Goal: Information Seeking & Learning: Find contact information

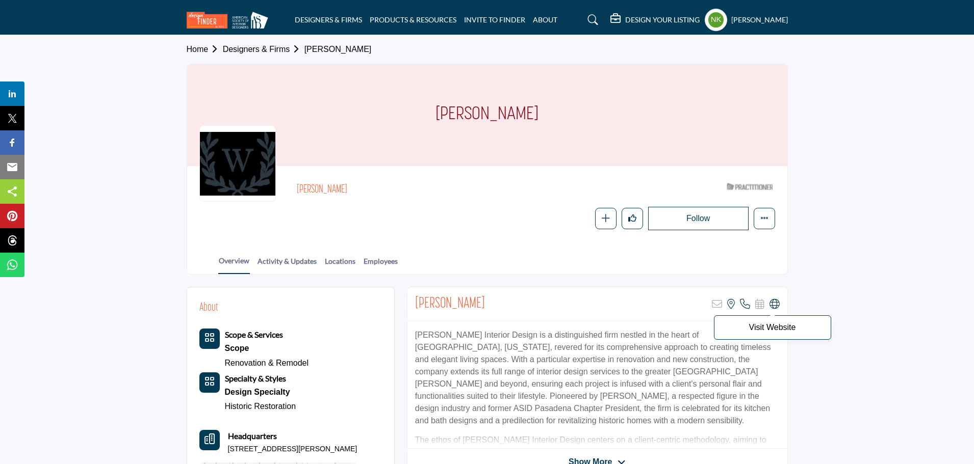
click at [774, 301] on icon at bounding box center [774, 304] width 10 height 10
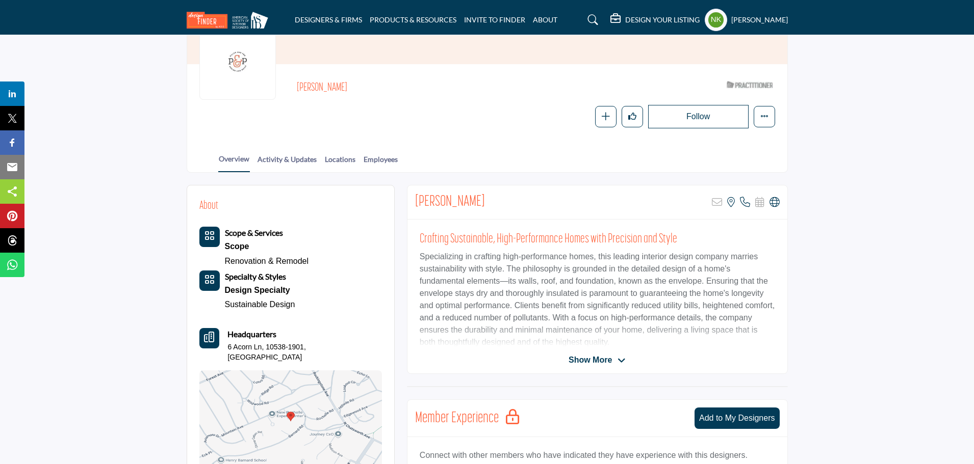
scroll to position [153, 0]
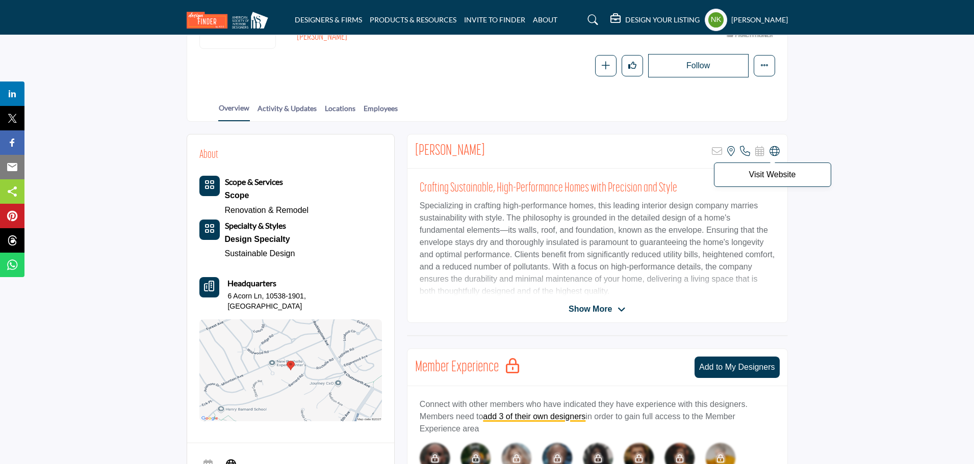
click at [777, 152] on icon at bounding box center [774, 151] width 10 height 10
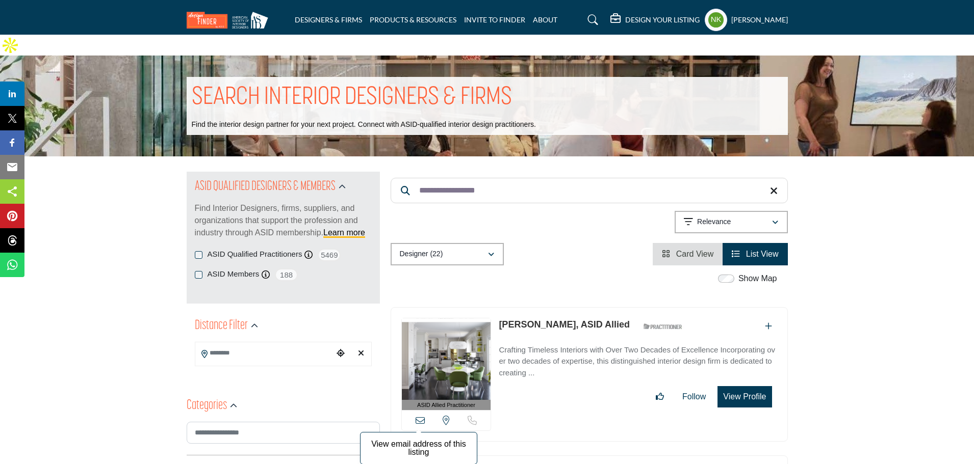
click at [417, 416] on icon at bounding box center [419, 420] width 9 height 9
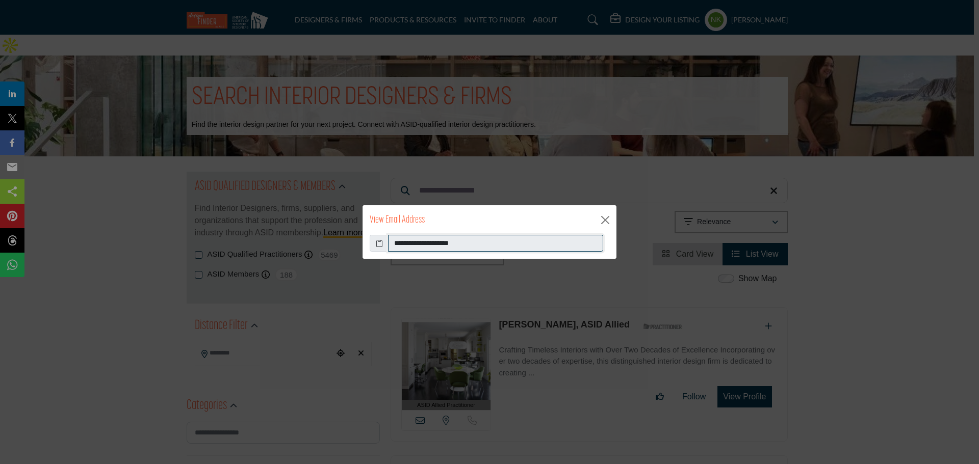
drag, startPoint x: 483, startPoint y: 242, endPoint x: 198, endPoint y: 262, distance: 285.7
click at [198, 262] on div "**********" at bounding box center [489, 232] width 979 height 464
click at [602, 224] on button "Close" at bounding box center [604, 220] width 15 height 15
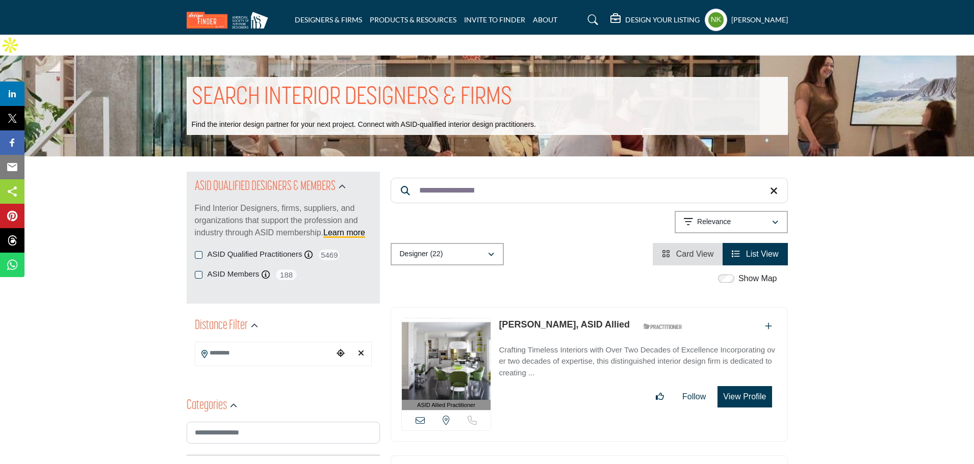
click at [538, 320] on link "Felicia Hoffenberg, ASID Allied" at bounding box center [564, 325] width 131 height 10
drag, startPoint x: 494, startPoint y: 168, endPoint x: 367, endPoint y: 175, distance: 127.6
paste input "*****"
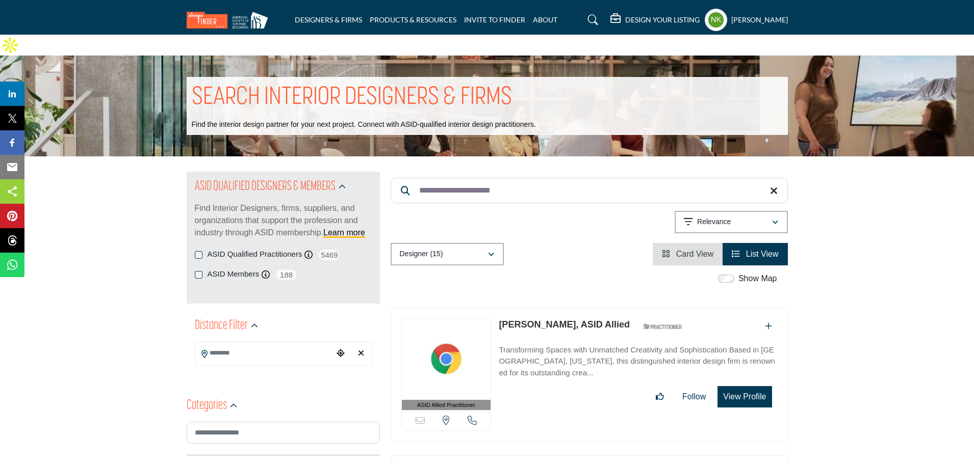
click at [519, 320] on link "Valentine Vigil-Fennell, ASID Allied" at bounding box center [564, 325] width 131 height 10
drag, startPoint x: 498, startPoint y: 158, endPoint x: 510, endPoint y: 162, distance: 12.9
click at [500, 178] on input "**********" at bounding box center [588, 190] width 397 height 25
click at [512, 178] on input "**********" at bounding box center [588, 190] width 397 height 25
drag, startPoint x: 510, startPoint y: 171, endPoint x: 270, endPoint y: 161, distance: 240.8
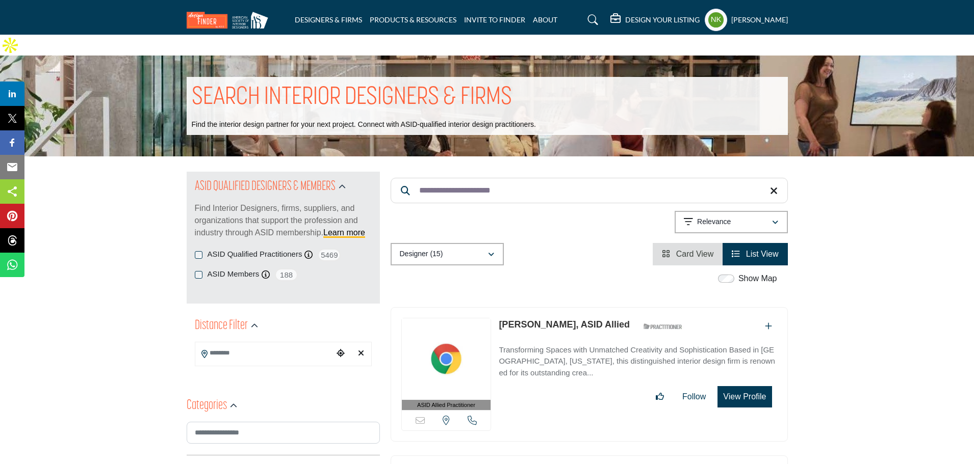
paste input "Search Keyword"
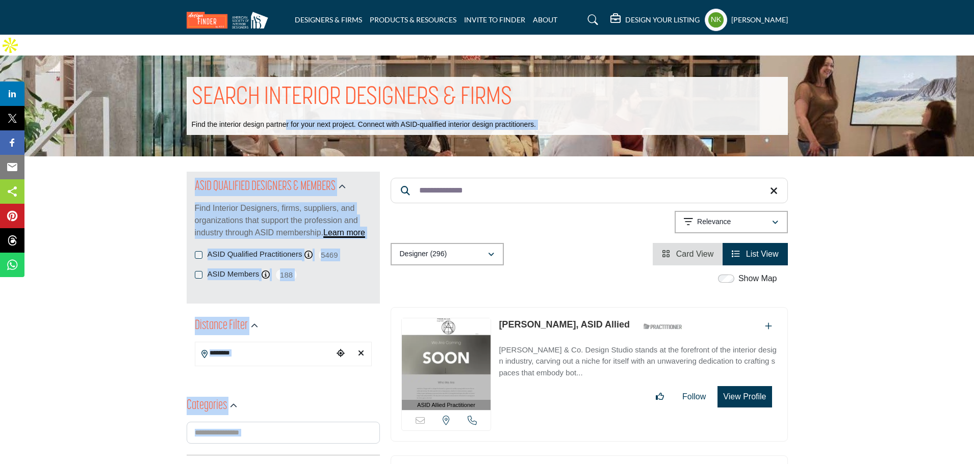
drag, startPoint x: 437, startPoint y: 154, endPoint x: 254, endPoint y: 97, distance: 191.7
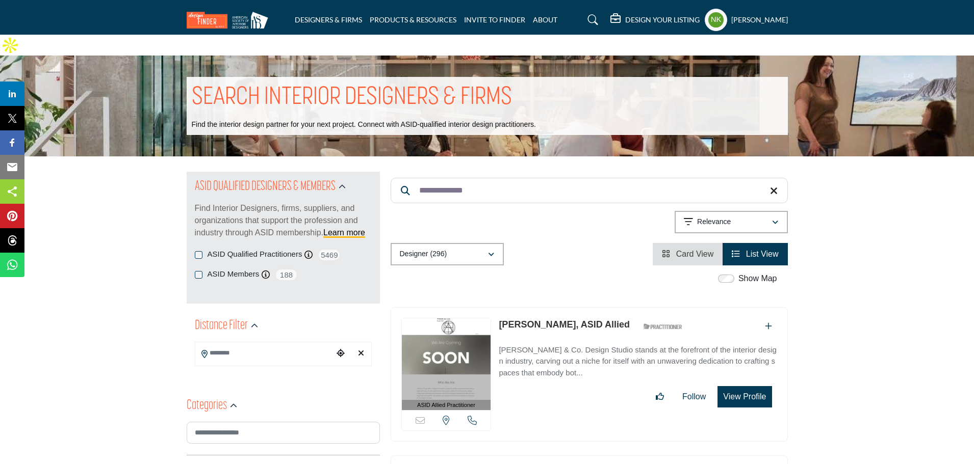
drag, startPoint x: 518, startPoint y: 165, endPoint x: 207, endPoint y: 154, distance: 311.1
paste input "Search Keyword"
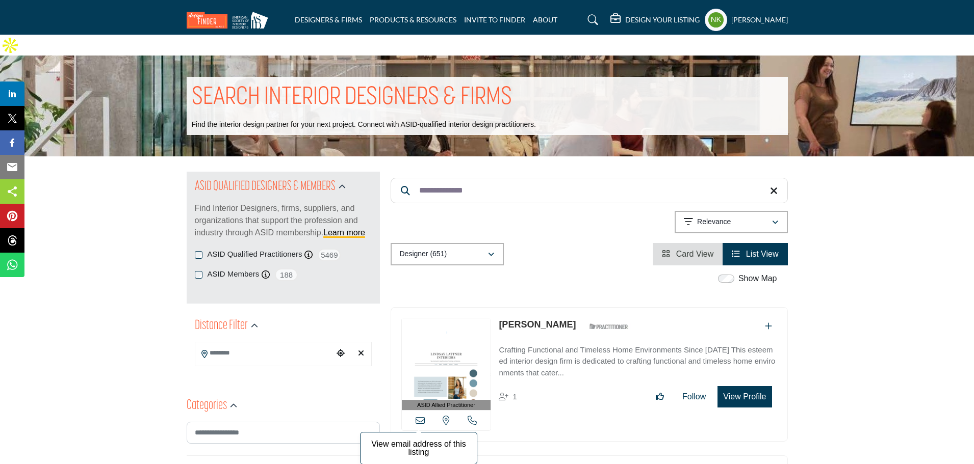
click at [418, 416] on icon at bounding box center [419, 420] width 9 height 9
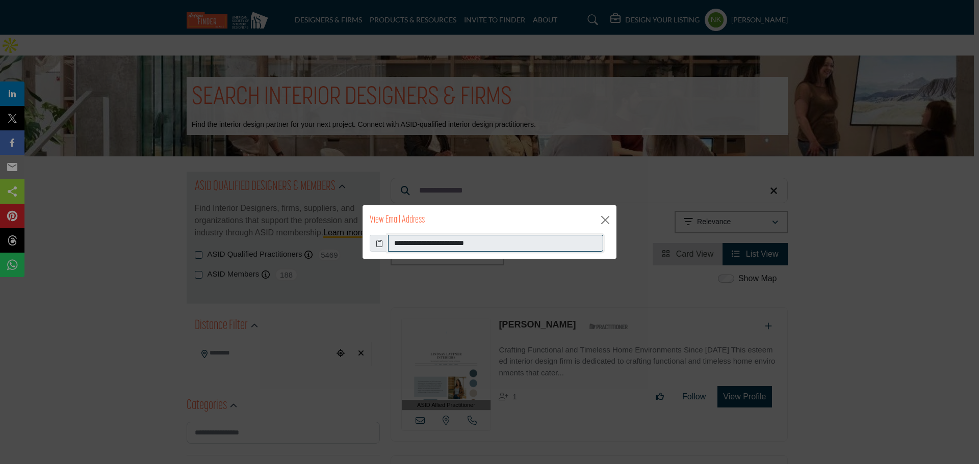
drag, startPoint x: 509, startPoint y: 240, endPoint x: 257, endPoint y: 218, distance: 252.7
click at [257, 218] on div "**********" at bounding box center [489, 232] width 979 height 464
drag, startPoint x: 605, startPoint y: 219, endPoint x: 541, endPoint y: 176, distance: 76.3
click at [605, 219] on button "Close" at bounding box center [604, 220] width 15 height 15
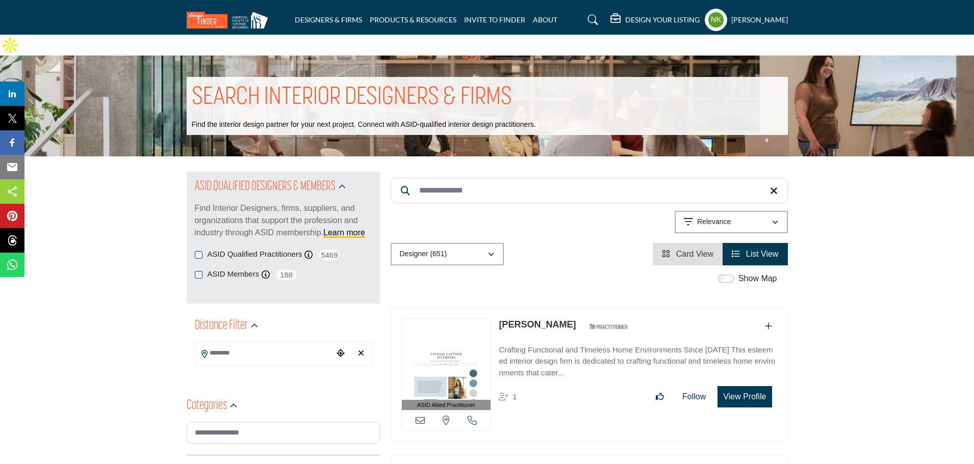
drag, startPoint x: 507, startPoint y: 167, endPoint x: 240, endPoint y: 115, distance: 272.6
paste input "Search Keyword"
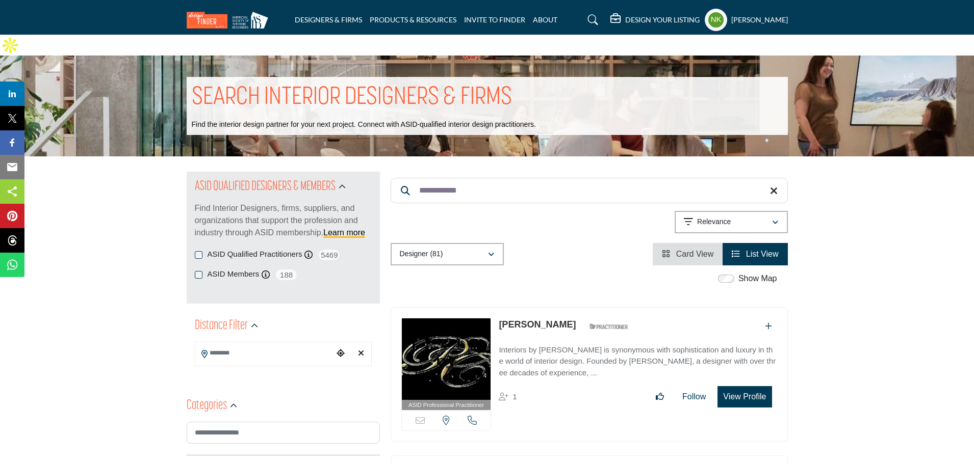
click at [530, 320] on link "Patrice Cury" at bounding box center [537, 325] width 77 height 10
drag, startPoint x: 407, startPoint y: 167, endPoint x: 359, endPoint y: 168, distance: 48.5
paste input "**********"
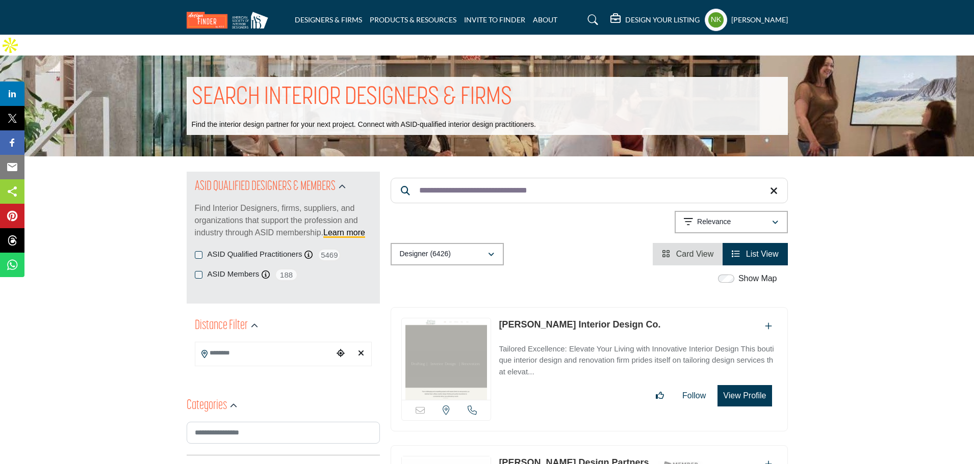
click at [514, 320] on link "DeLisa Stringer Interior Design Co." at bounding box center [580, 325] width 162 height 10
drag, startPoint x: 370, startPoint y: 204, endPoint x: 225, endPoint y: 207, distance: 144.8
paste input "Search Keyword"
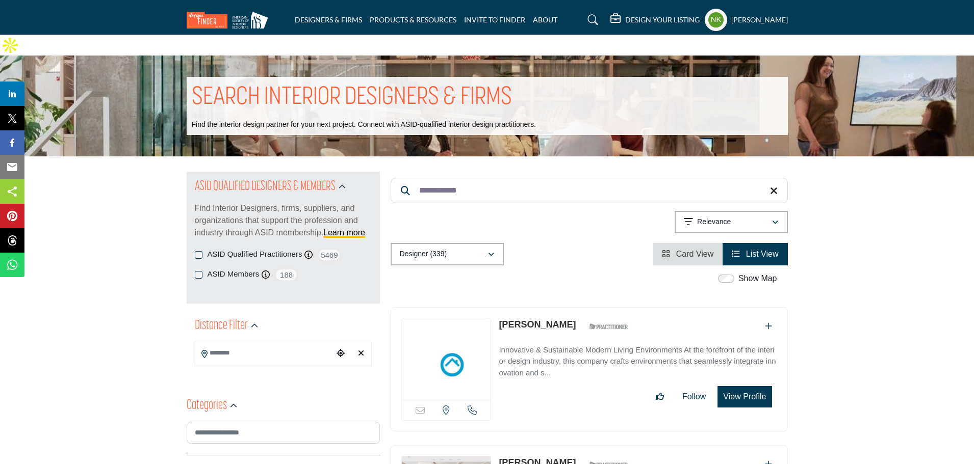
click at [512, 320] on link "Lauren Pogue" at bounding box center [537, 325] width 77 height 10
drag, startPoint x: 514, startPoint y: 175, endPoint x: 325, endPoint y: 155, distance: 190.2
paste input "Search Keyword"
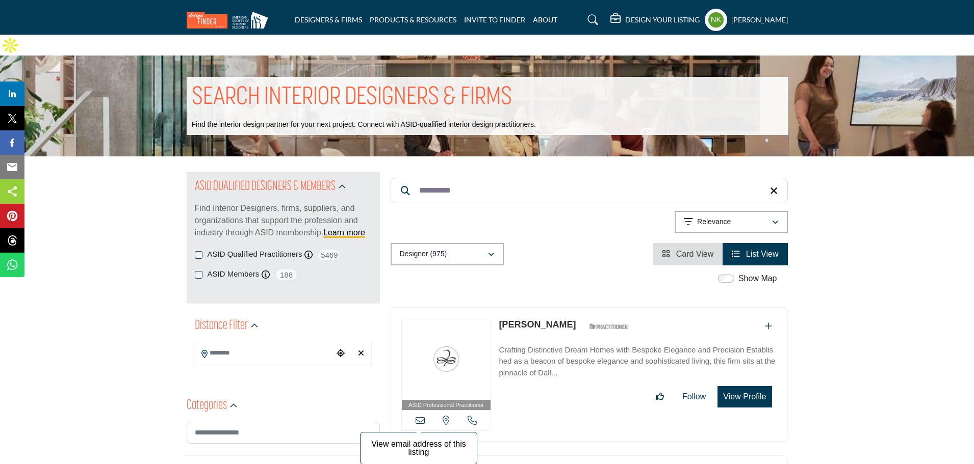
click at [418, 416] on icon at bounding box center [419, 420] width 9 height 9
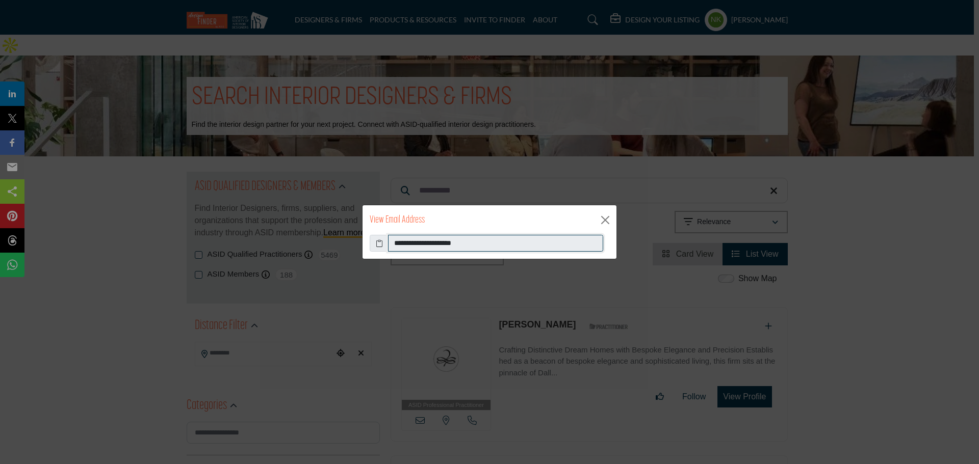
drag, startPoint x: 517, startPoint y: 245, endPoint x: 232, endPoint y: 234, distance: 284.7
click at [232, 234] on div "**********" at bounding box center [489, 232] width 979 height 464
click at [601, 216] on button "Close" at bounding box center [604, 220] width 15 height 15
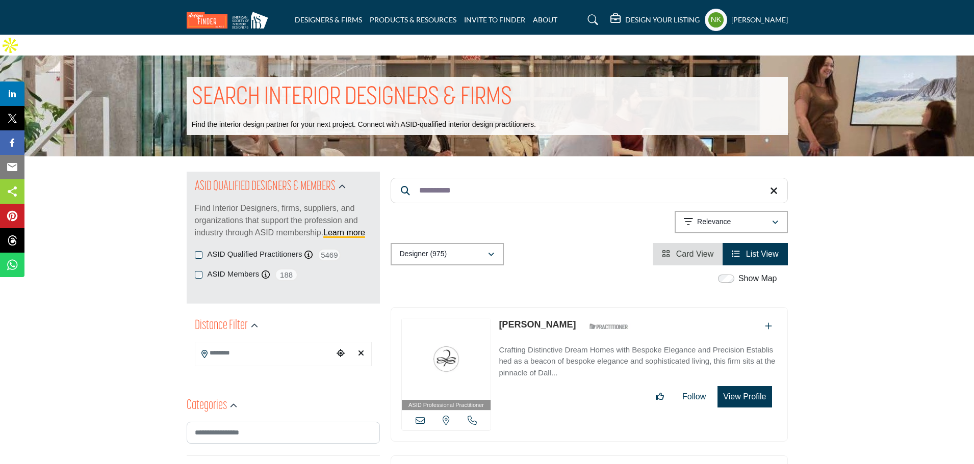
drag, startPoint x: 509, startPoint y: 177, endPoint x: 296, endPoint y: 153, distance: 214.0
paste input "***"
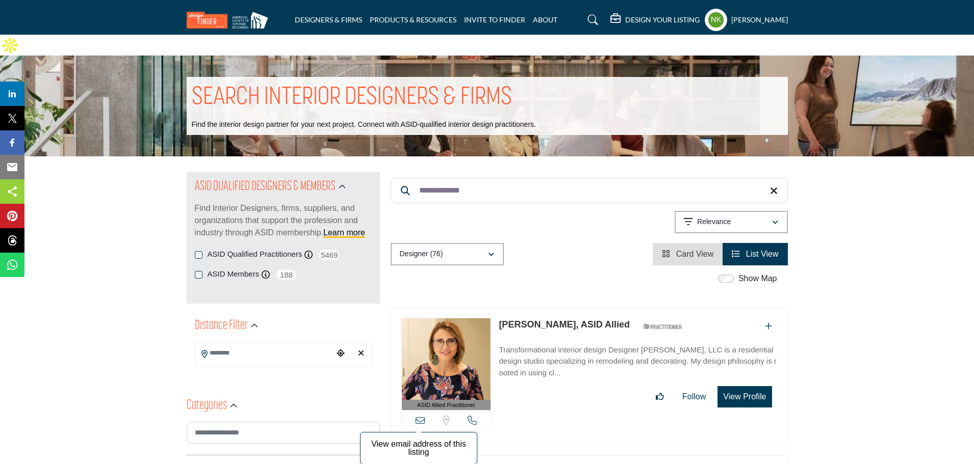
click at [423, 416] on icon at bounding box center [419, 420] width 9 height 9
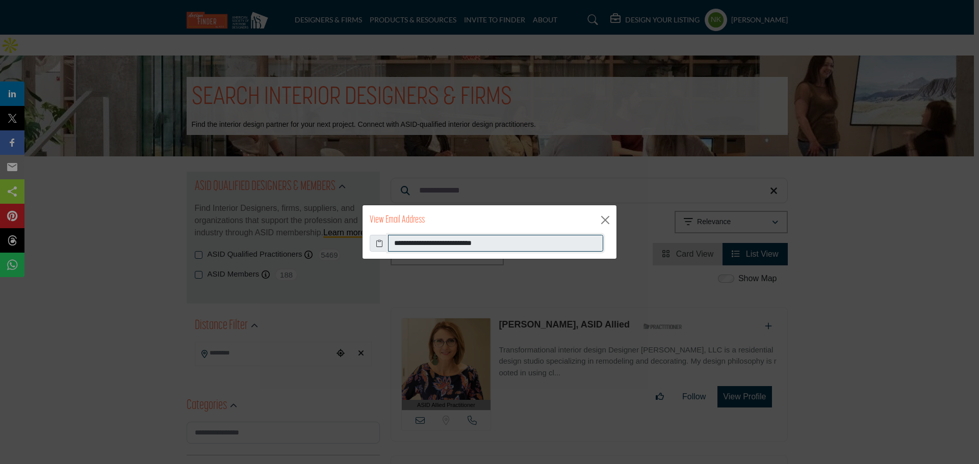
drag, startPoint x: 511, startPoint y: 247, endPoint x: 369, endPoint y: 219, distance: 145.1
click at [375, 227] on div "**********" at bounding box center [489, 232] width 255 height 55
click at [602, 211] on div "View Email Address" at bounding box center [489, 220] width 254 height 30
click at [605, 222] on button "Close" at bounding box center [604, 220] width 15 height 15
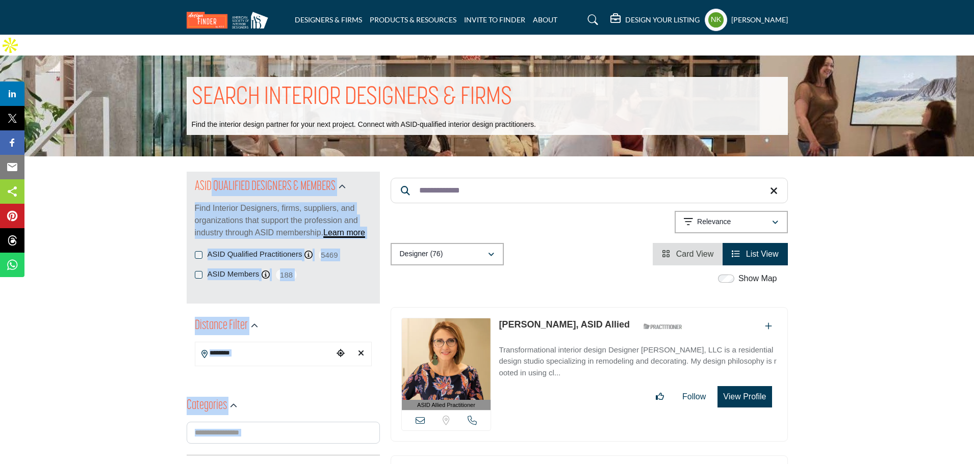
drag, startPoint x: 537, startPoint y: 151, endPoint x: 283, endPoint y: 165, distance: 254.2
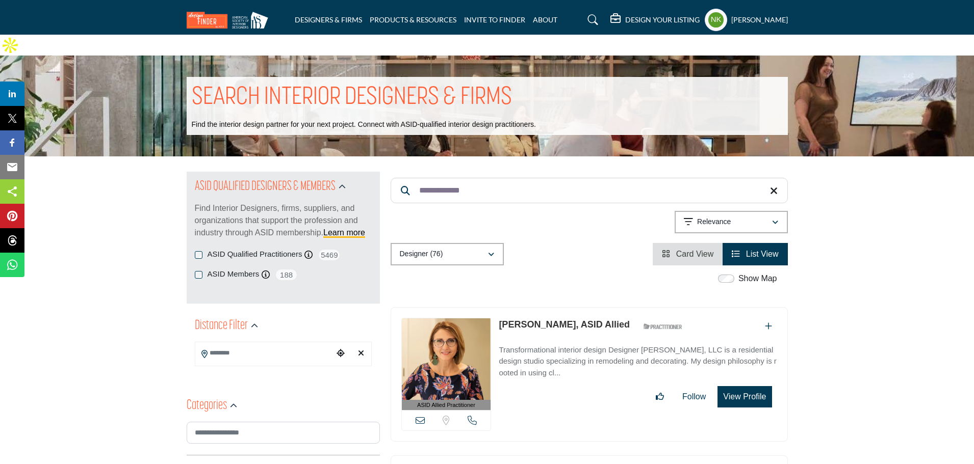
drag, startPoint x: 479, startPoint y: 170, endPoint x: 119, endPoint y: 169, distance: 359.4
paste input "Search Keyword"
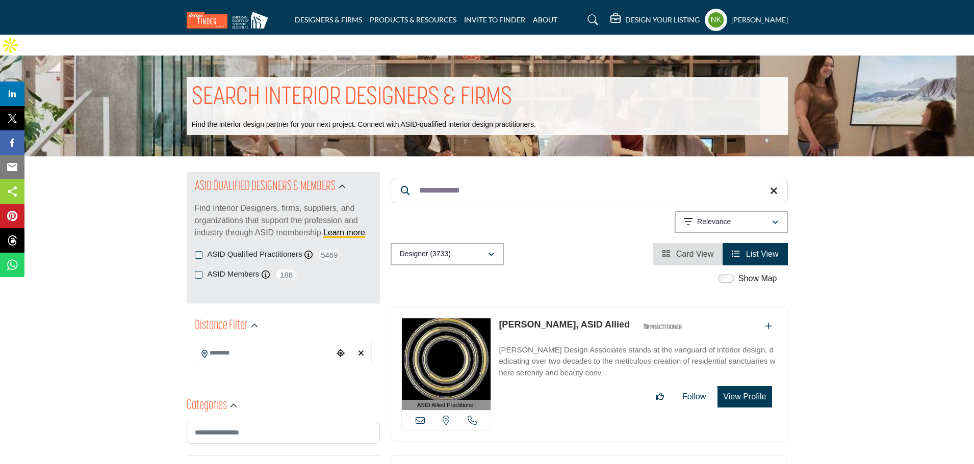
click at [420, 410] on div "View email address of this listing View the location of this listing Call Number" at bounding box center [446, 420] width 89 height 20
click at [419, 410] on div "View email address of this listing View the location of this listing Call Number" at bounding box center [446, 420] width 89 height 20
click at [419, 416] on icon at bounding box center [419, 420] width 9 height 9
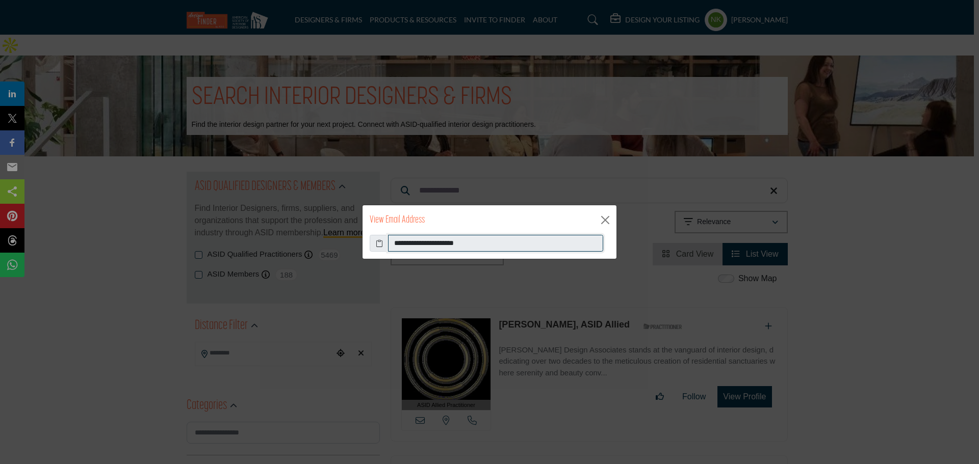
drag, startPoint x: 519, startPoint y: 242, endPoint x: 112, endPoint y: 276, distance: 408.7
click at [112, 277] on div "**********" at bounding box center [489, 232] width 979 height 464
click at [607, 222] on button "Close" at bounding box center [604, 220] width 15 height 15
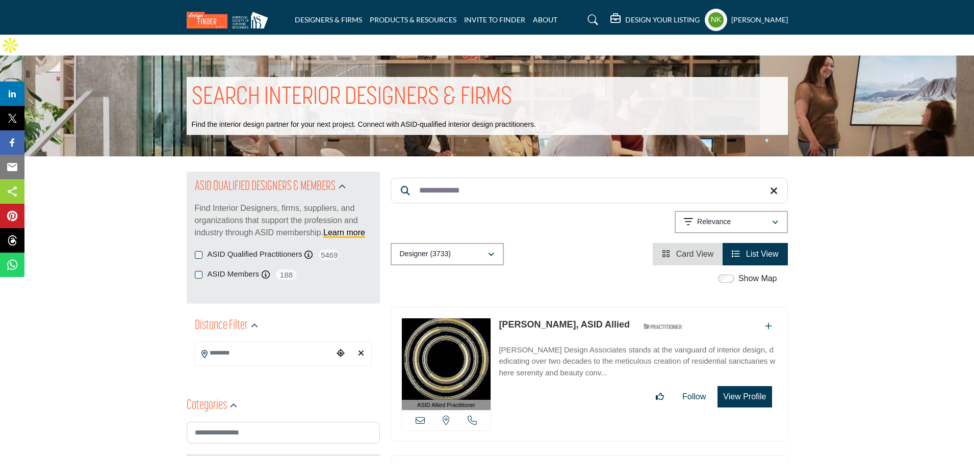
drag, startPoint x: 316, startPoint y: 168, endPoint x: 254, endPoint y: 168, distance: 61.2
paste input "****"
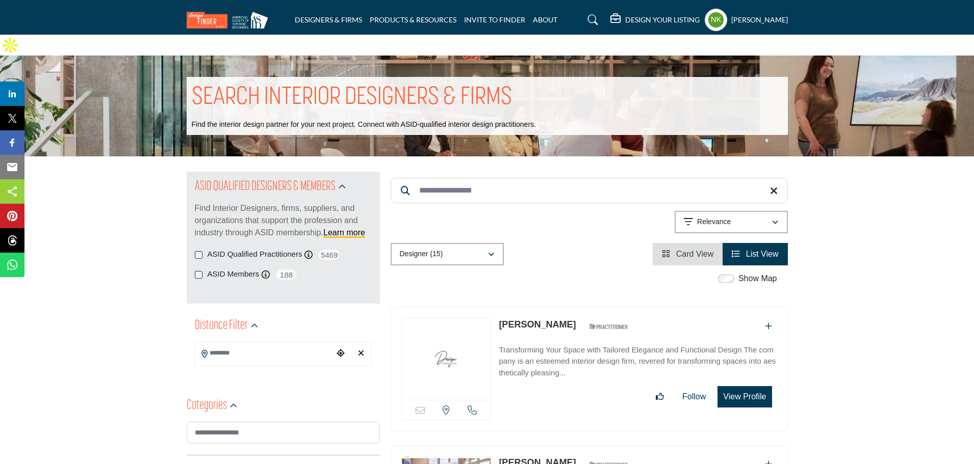
click at [524, 320] on link "Roseann Giliberto" at bounding box center [537, 325] width 77 height 10
drag, startPoint x: 531, startPoint y: 179, endPoint x: 160, endPoint y: 182, distance: 371.6
paste input "Search Keyword"
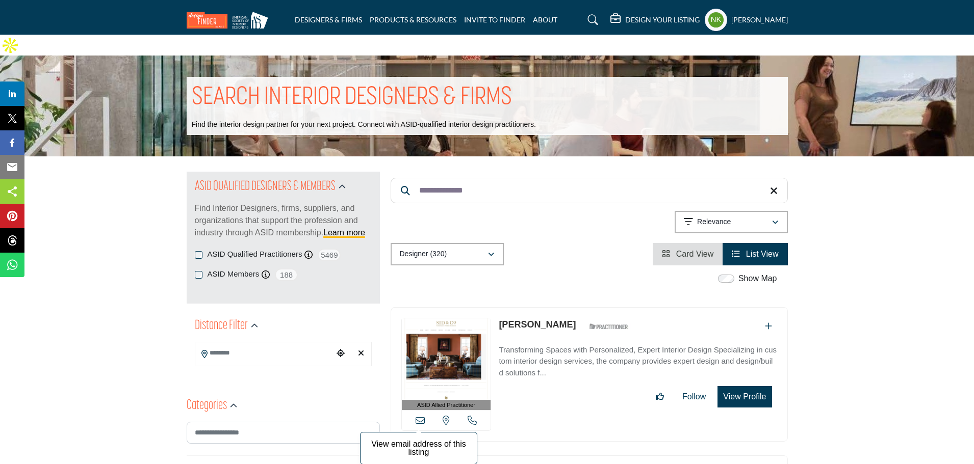
click at [420, 416] on icon at bounding box center [419, 420] width 9 height 9
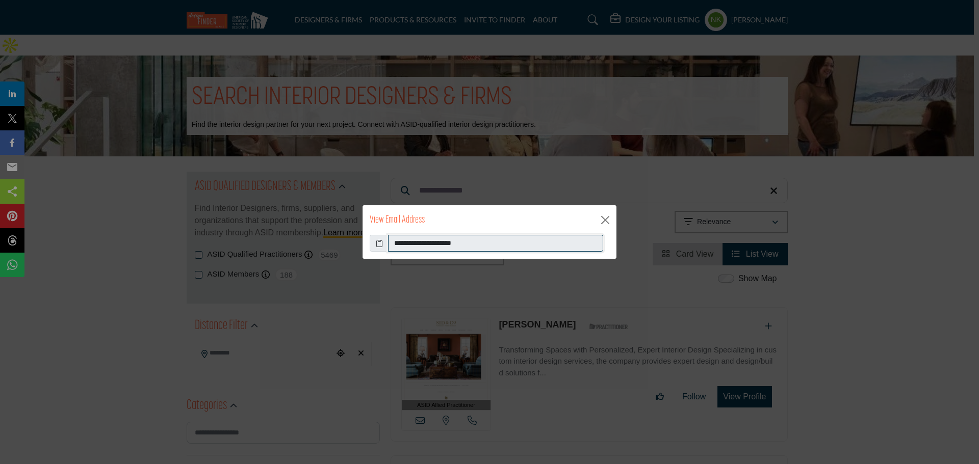
drag, startPoint x: 513, startPoint y: 244, endPoint x: 213, endPoint y: 229, distance: 300.6
click at [213, 229] on div "**********" at bounding box center [489, 232] width 979 height 464
click at [608, 219] on button "Close" at bounding box center [604, 220] width 15 height 15
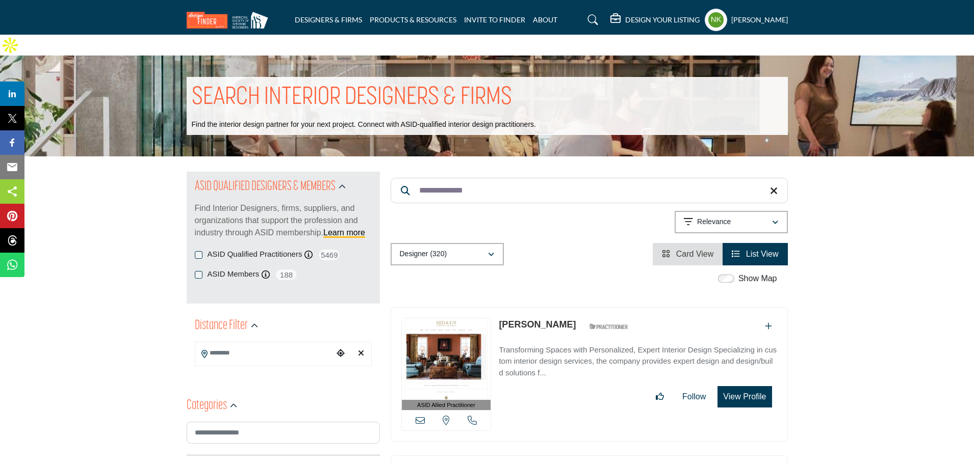
drag, startPoint x: 495, startPoint y: 131, endPoint x: 469, endPoint y: 146, distance: 29.7
click at [491, 178] on input "**********" at bounding box center [588, 190] width 397 height 25
drag, startPoint x: 285, startPoint y: 159, endPoint x: 217, endPoint y: 132, distance: 73.6
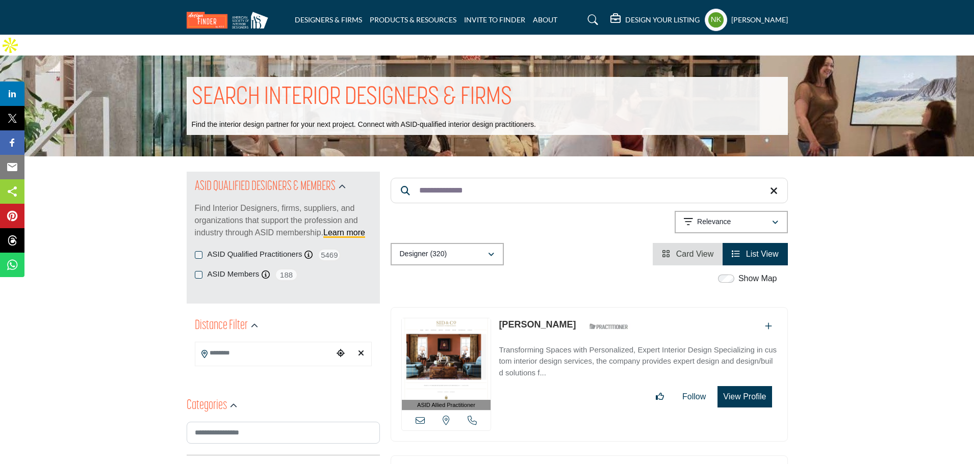
paste input "Search Keyword"
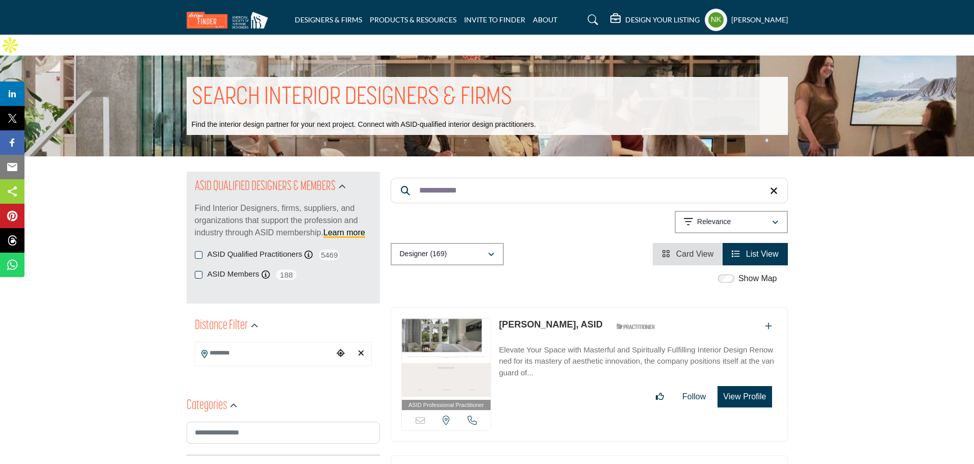
click at [526, 320] on link "Lisa Lovetto, ASID" at bounding box center [550, 325] width 103 height 10
drag, startPoint x: 478, startPoint y: 173, endPoint x: 106, endPoint y: 111, distance: 377.3
paste input "*****"
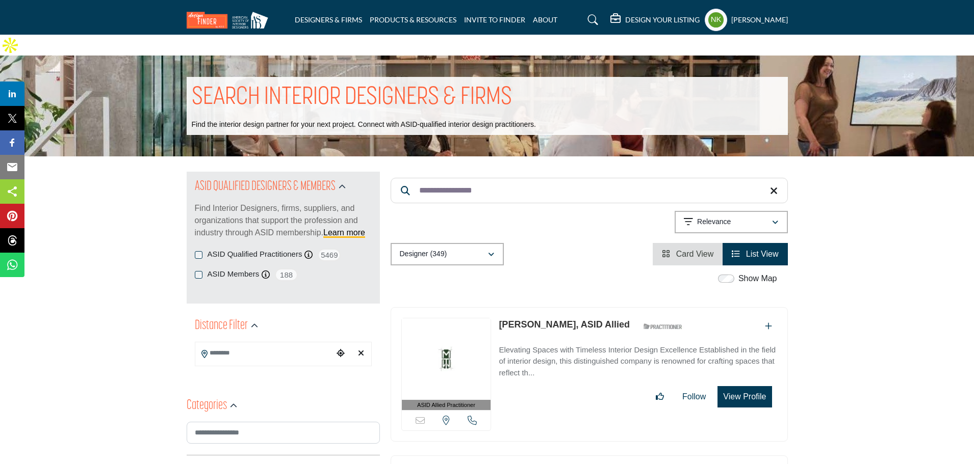
click at [543, 320] on link "Lauren Prestridge, ASID Allied" at bounding box center [564, 325] width 131 height 10
drag, startPoint x: 514, startPoint y: 169, endPoint x: 202, endPoint y: 175, distance: 312.6
paste input "Search Keyword"
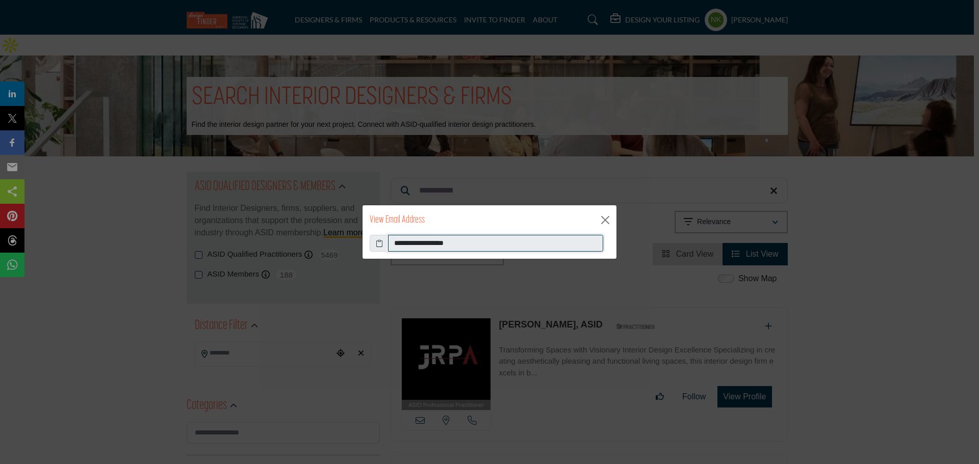
drag, startPoint x: 511, startPoint y: 241, endPoint x: 98, endPoint y: 241, distance: 413.4
click at [98, 241] on div "**********" at bounding box center [489, 232] width 979 height 464
drag, startPoint x: 605, startPoint y: 222, endPoint x: 571, endPoint y: 193, distance: 44.5
click at [604, 222] on button "Close" at bounding box center [604, 220] width 15 height 15
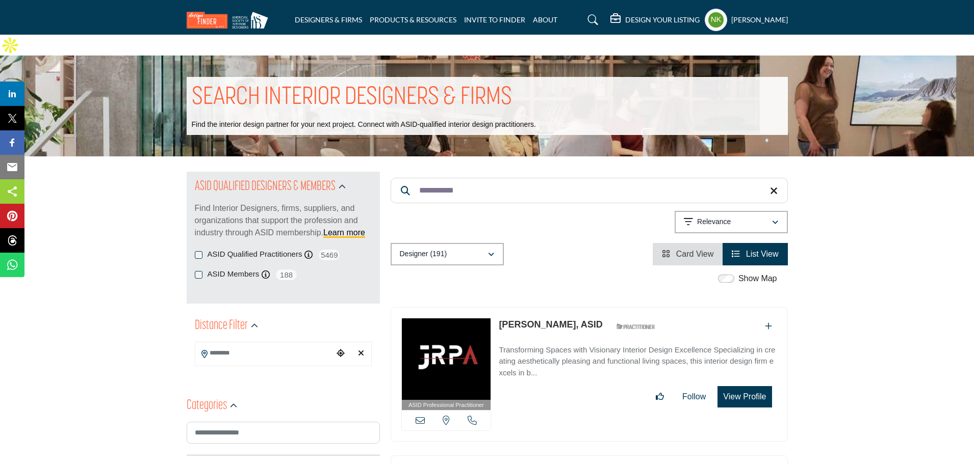
drag, startPoint x: 508, startPoint y: 170, endPoint x: 79, endPoint y: 173, distance: 429.2
paste input "Search Keyword"
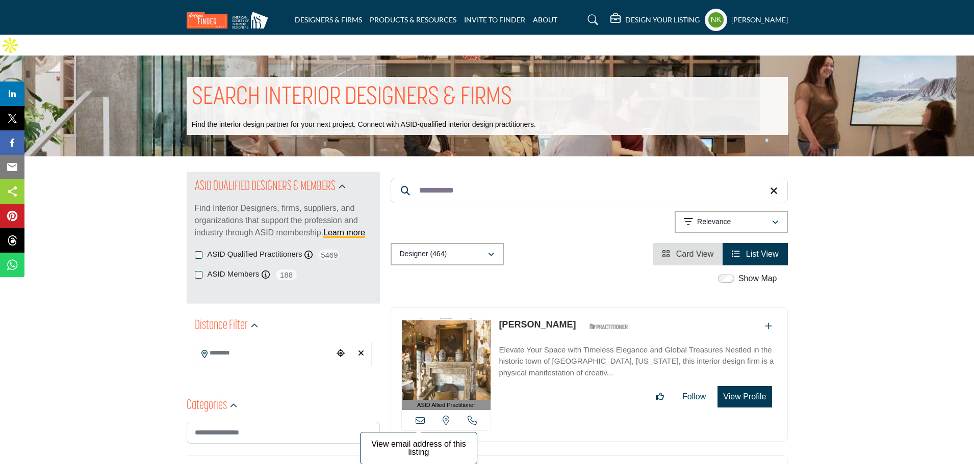
click at [419, 416] on icon at bounding box center [419, 420] width 9 height 9
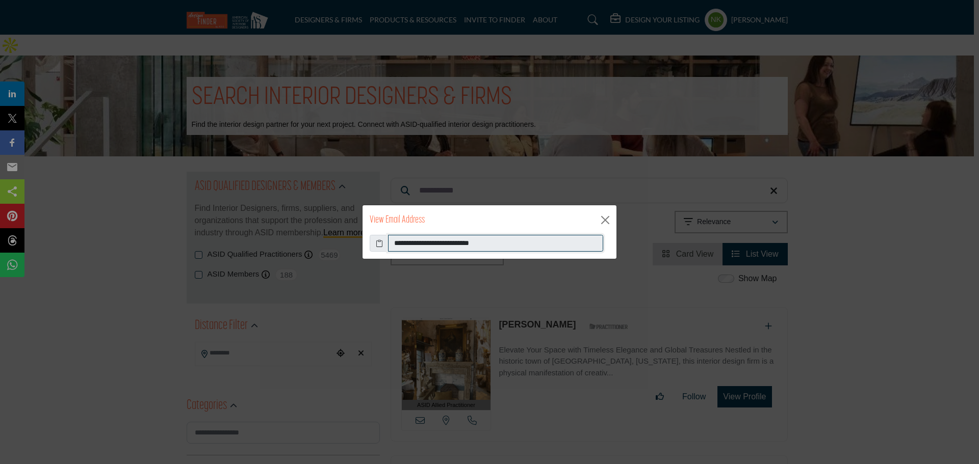
drag, startPoint x: 511, startPoint y: 246, endPoint x: 118, endPoint y: 240, distance: 393.1
click at [118, 240] on div "**********" at bounding box center [489, 232] width 979 height 464
click at [612, 221] on button "Close" at bounding box center [604, 220] width 15 height 15
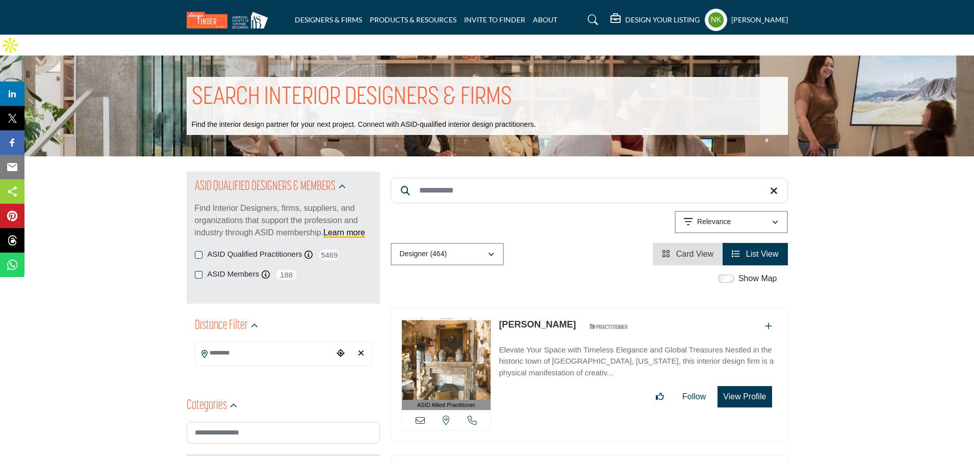
drag, startPoint x: 503, startPoint y: 161, endPoint x: 0, endPoint y: 39, distance: 517.2
paste input "Search Keyword"
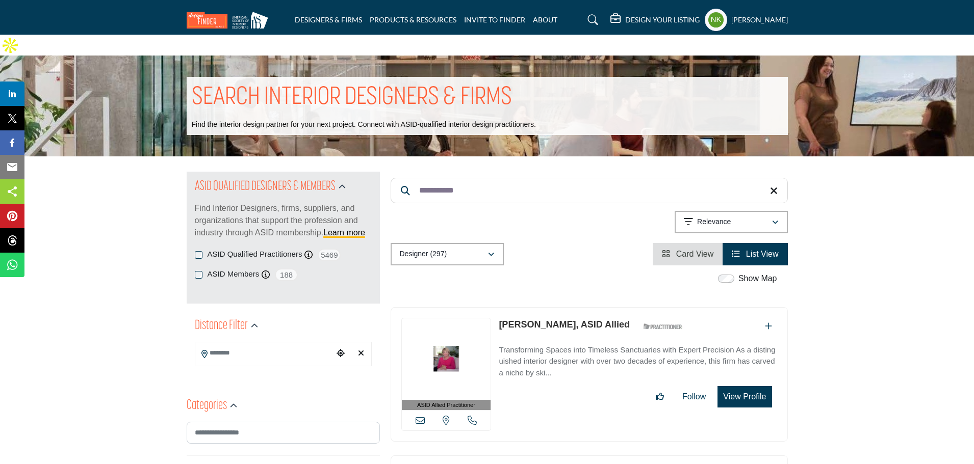
click at [419, 410] on div "View email address of this listing View the location of this listing Call Number" at bounding box center [446, 420] width 89 height 20
click at [422, 416] on icon at bounding box center [419, 420] width 9 height 9
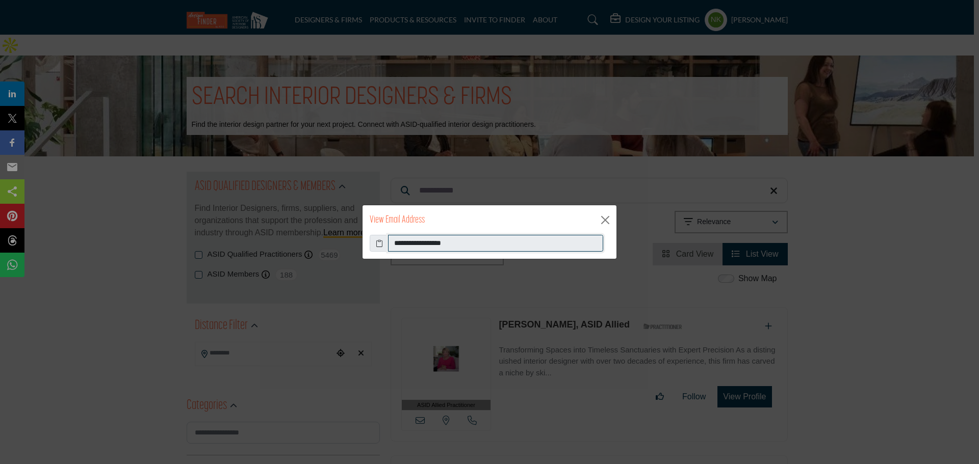
drag, startPoint x: 520, startPoint y: 245, endPoint x: 132, endPoint y: 272, distance: 389.3
click at [132, 272] on div "**********" at bounding box center [489, 232] width 979 height 464
click at [610, 228] on div "View Email Address" at bounding box center [489, 220] width 254 height 30
click at [606, 222] on button "Close" at bounding box center [604, 220] width 15 height 15
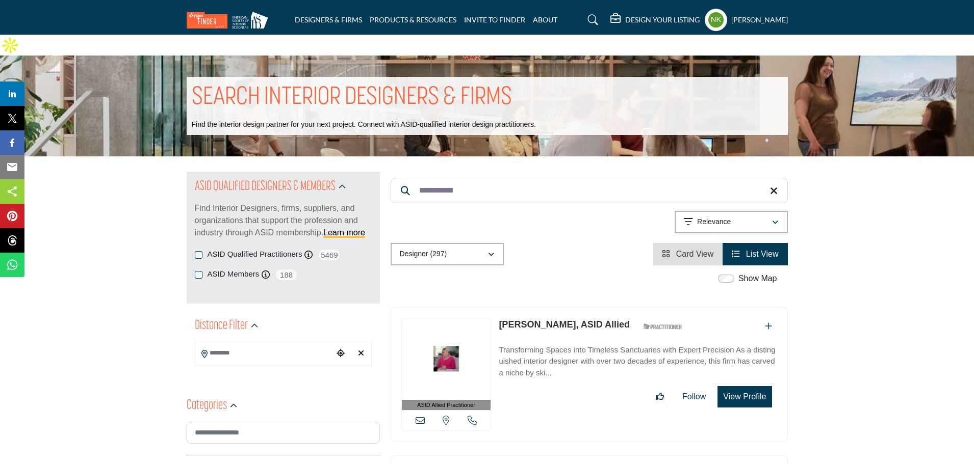
click at [545, 320] on link "Laura Urban, ASID Allied" at bounding box center [564, 325] width 131 height 10
drag, startPoint x: 477, startPoint y: 164, endPoint x: 291, endPoint y: 158, distance: 186.7
paste input "****"
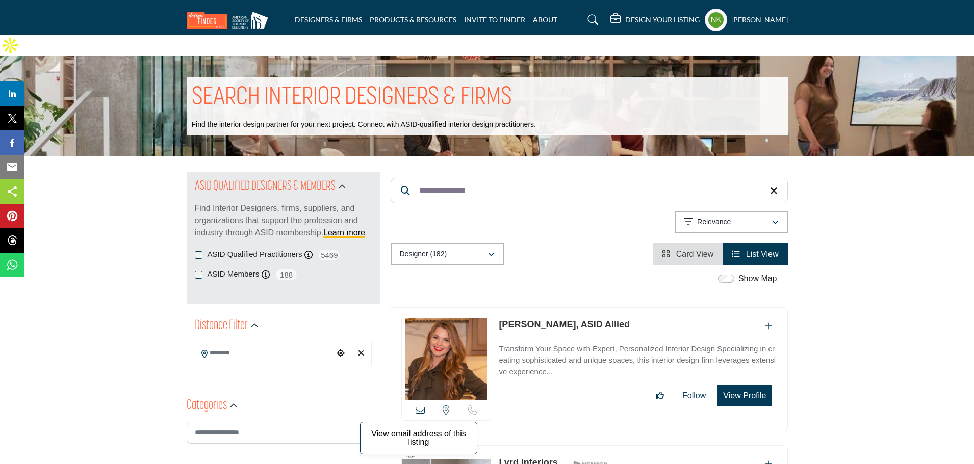
click at [416, 406] on icon at bounding box center [419, 410] width 9 height 9
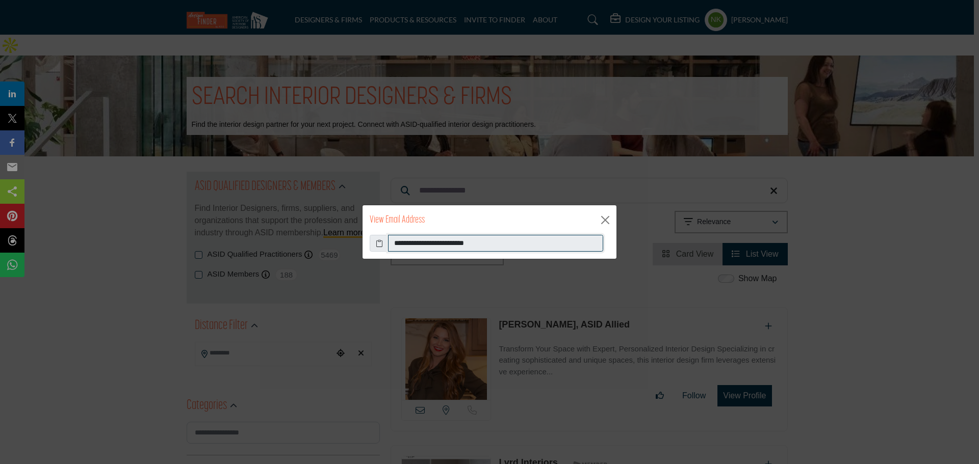
drag, startPoint x: 533, startPoint y: 245, endPoint x: 53, endPoint y: 230, distance: 481.0
click at [53, 230] on div "**********" at bounding box center [489, 232] width 979 height 464
drag, startPoint x: 605, startPoint y: 225, endPoint x: 520, endPoint y: 180, distance: 95.3
click at [604, 224] on button "Close" at bounding box center [604, 220] width 15 height 15
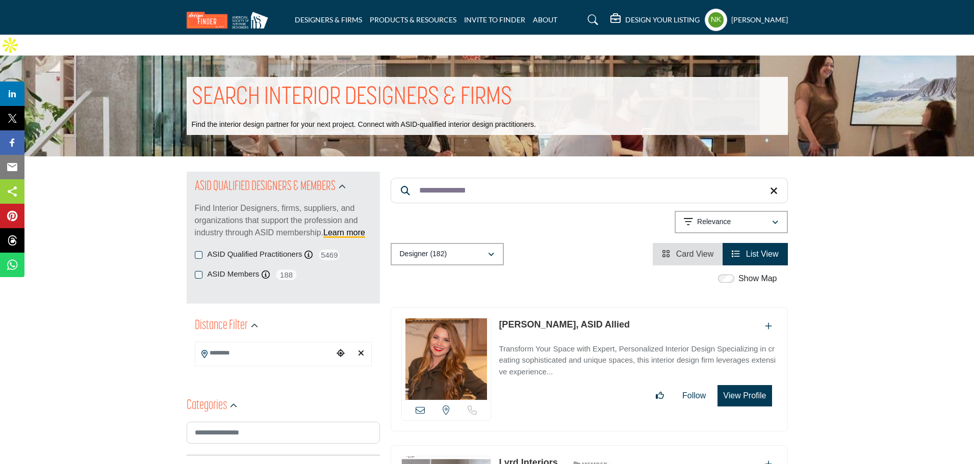
drag, startPoint x: 394, startPoint y: 169, endPoint x: 308, endPoint y: 142, distance: 89.8
paste input "Search Keyword"
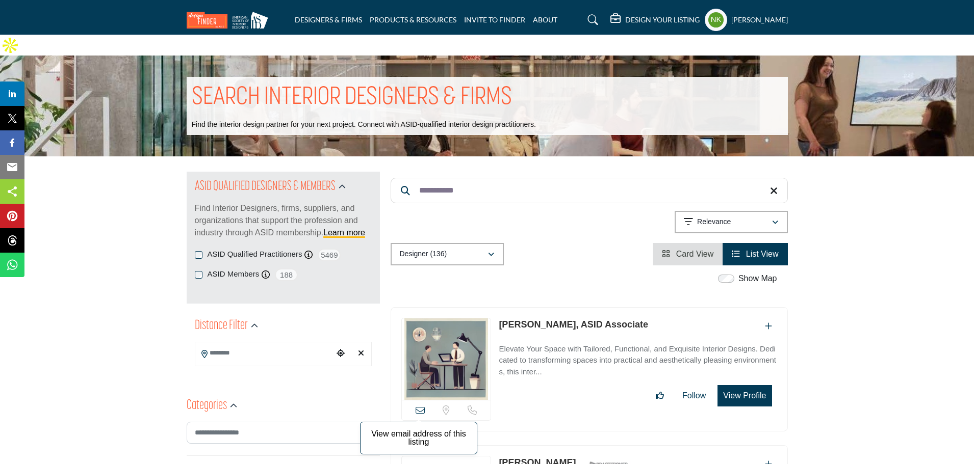
click at [422, 406] on icon at bounding box center [419, 410] width 9 height 9
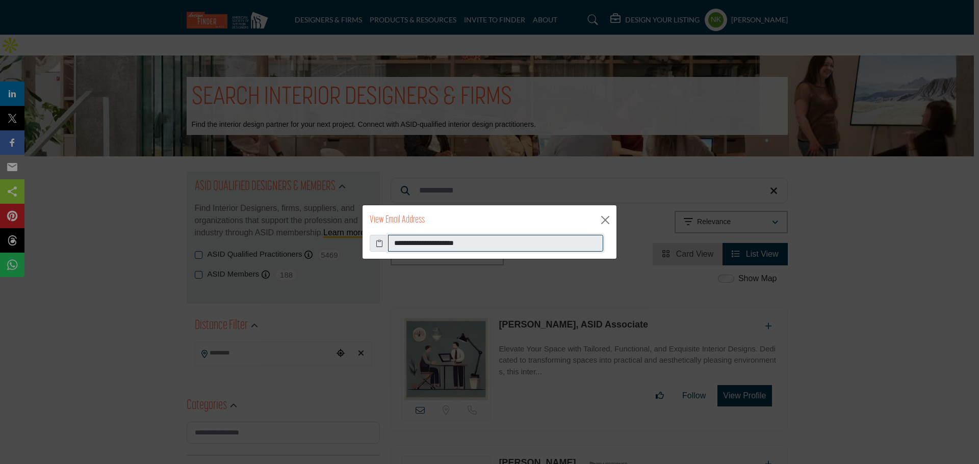
drag, startPoint x: 530, startPoint y: 236, endPoint x: 127, endPoint y: 217, distance: 403.6
click at [128, 218] on div "**********" at bounding box center [489, 232] width 979 height 464
drag, startPoint x: 615, startPoint y: 221, endPoint x: 602, endPoint y: 218, distance: 14.1
click at [612, 221] on div "View Email Address" at bounding box center [489, 220] width 254 height 30
drag, startPoint x: 607, startPoint y: 227, endPoint x: 597, endPoint y: 218, distance: 13.3
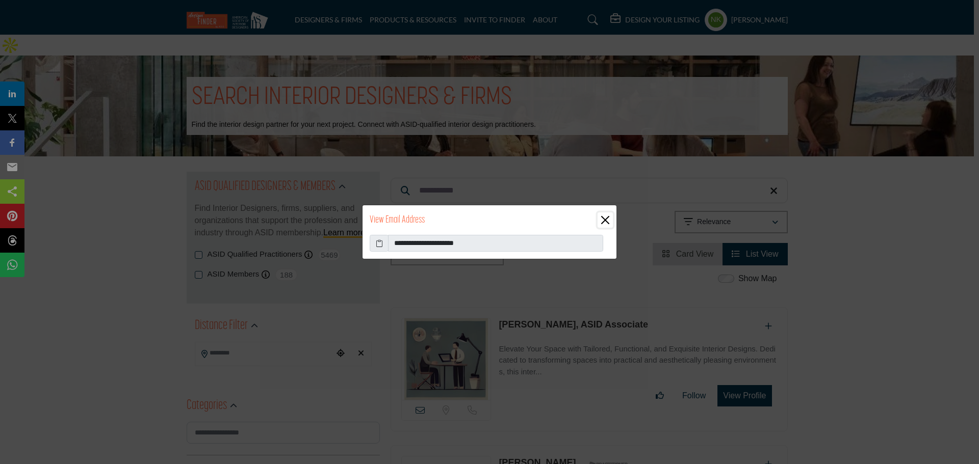
click at [607, 226] on button "Close" at bounding box center [604, 220] width 15 height 15
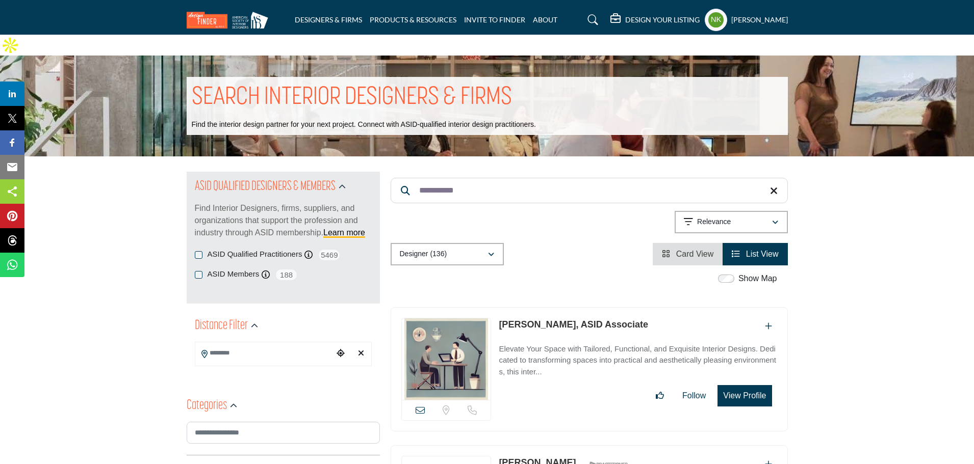
drag, startPoint x: 392, startPoint y: 167, endPoint x: 294, endPoint y: 153, distance: 98.8
paste input "***"
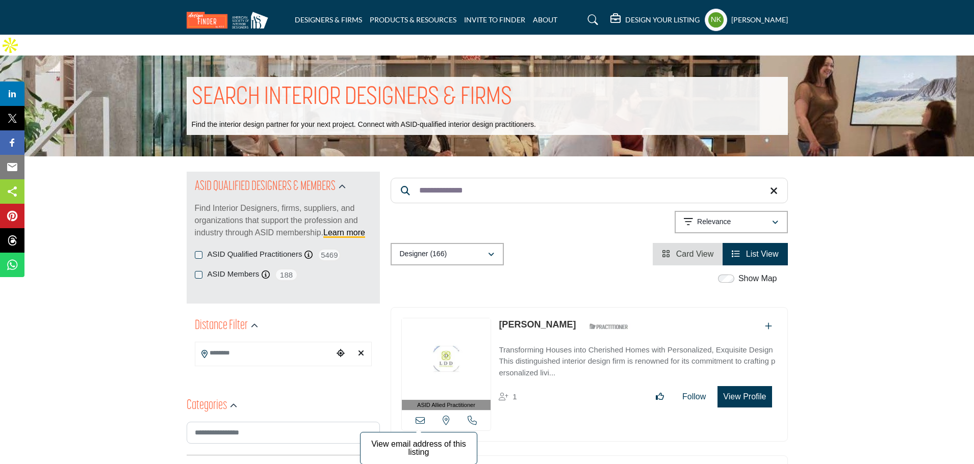
click at [419, 416] on icon at bounding box center [419, 420] width 9 height 9
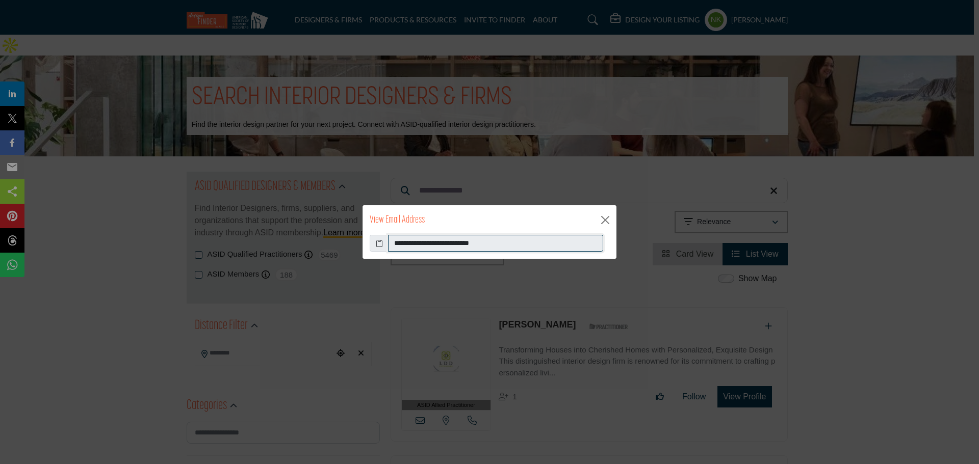
drag, startPoint x: 535, startPoint y: 242, endPoint x: 68, endPoint y: 250, distance: 466.5
click at [68, 250] on div "**********" at bounding box center [489, 232] width 979 height 464
click at [598, 220] on button "Close" at bounding box center [604, 220] width 15 height 15
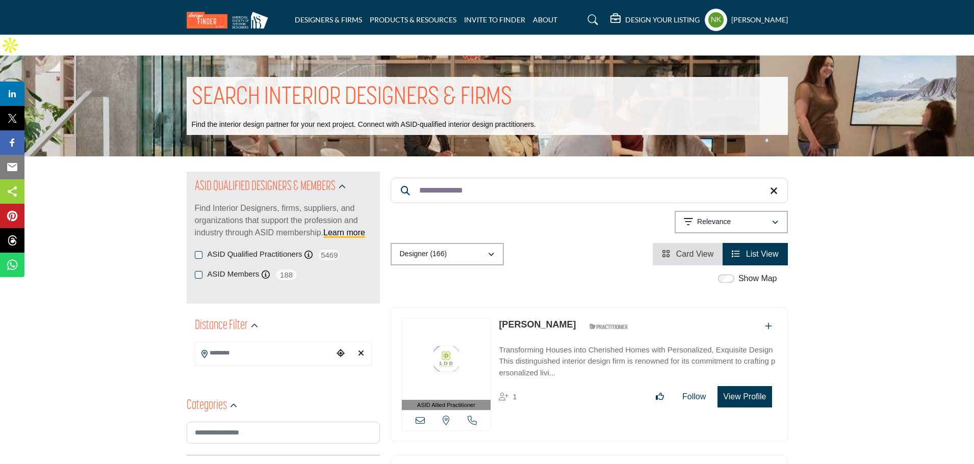
drag, startPoint x: 453, startPoint y: 148, endPoint x: 285, endPoint y: 131, distance: 168.6
paste input "**********"
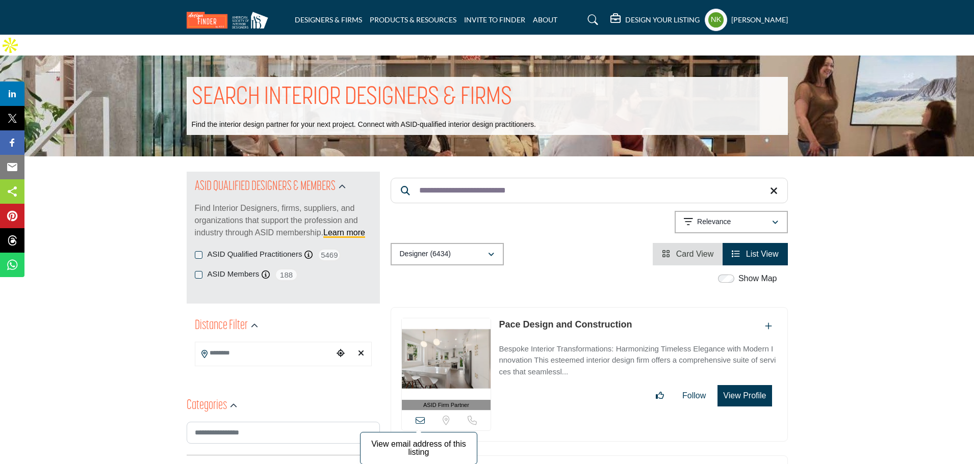
click at [416, 416] on icon at bounding box center [419, 420] width 9 height 9
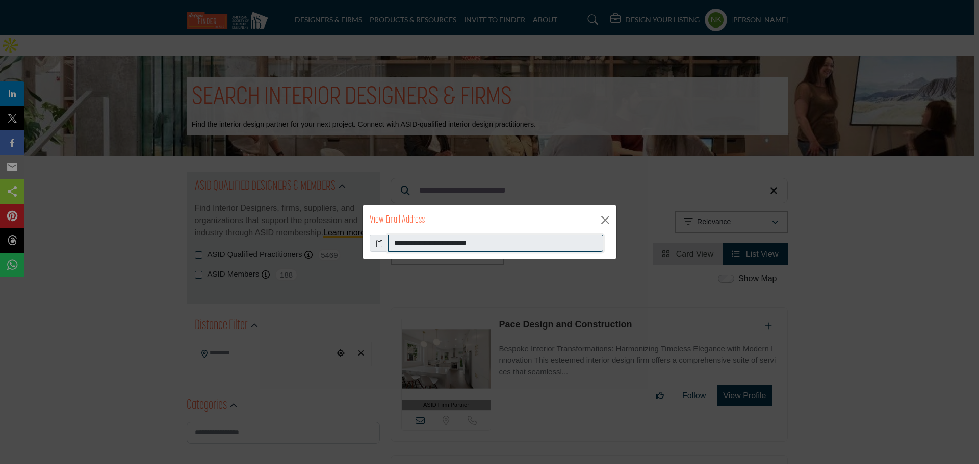
drag, startPoint x: 507, startPoint y: 246, endPoint x: 246, endPoint y: 208, distance: 263.3
click at [249, 208] on div "**********" at bounding box center [489, 232] width 979 height 464
click at [592, 215] on div "View Email Address" at bounding box center [489, 220] width 254 height 30
click at [604, 218] on button "Close" at bounding box center [604, 220] width 15 height 15
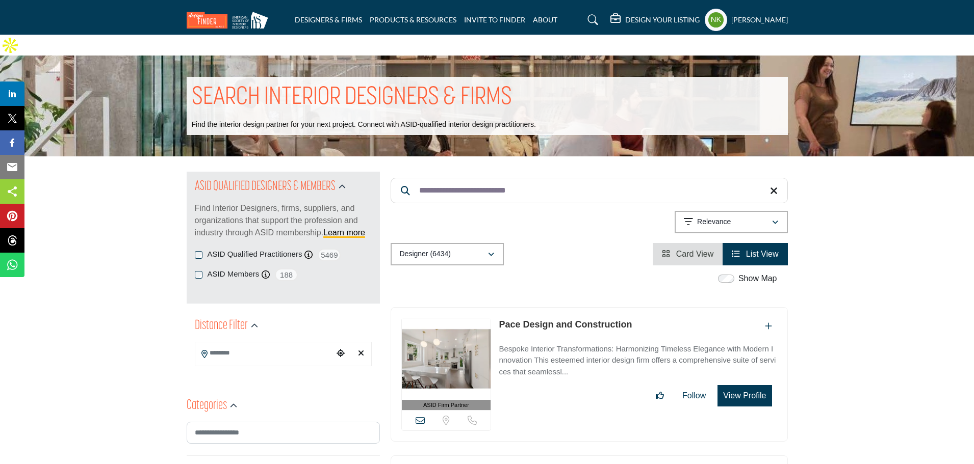
drag, startPoint x: 560, startPoint y: 166, endPoint x: 66, endPoint y: 28, distance: 512.9
paste input "Search Keyword"
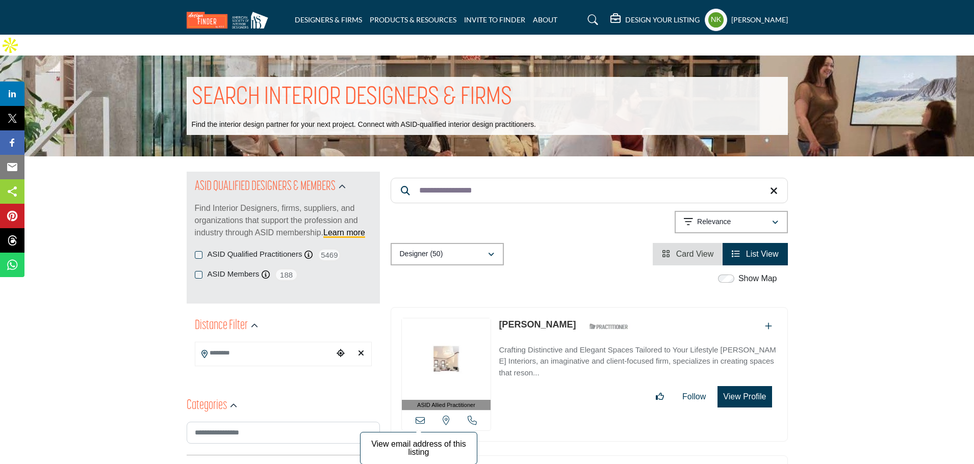
click at [418, 416] on icon at bounding box center [419, 420] width 9 height 9
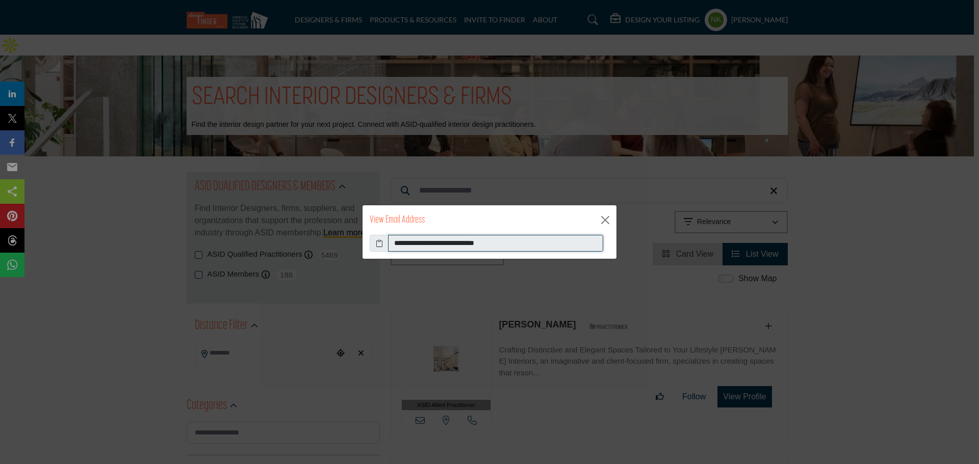
drag, startPoint x: 420, startPoint y: 243, endPoint x: 33, endPoint y: 202, distance: 389.5
click at [35, 203] on div "**********" at bounding box center [489, 232] width 979 height 464
click at [609, 225] on button "Close" at bounding box center [604, 220] width 15 height 15
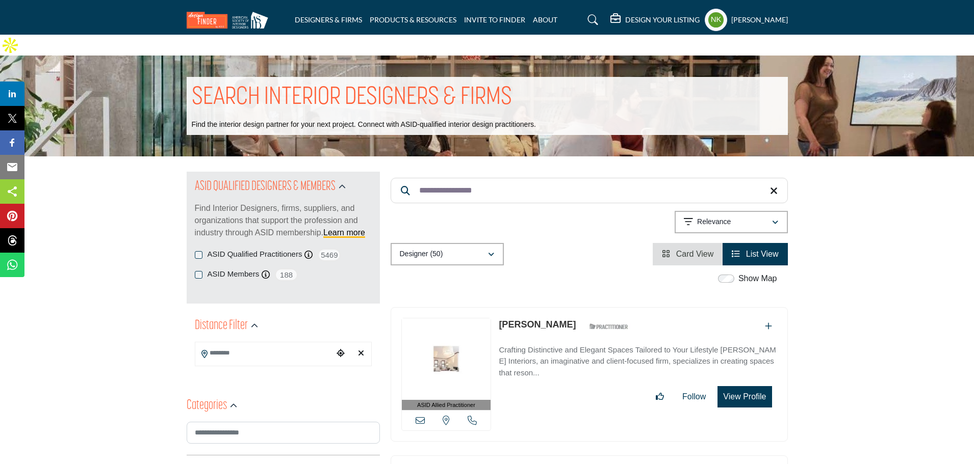
drag, startPoint x: 570, startPoint y: 176, endPoint x: 178, endPoint y: 113, distance: 397.5
paste input "Search Keyword"
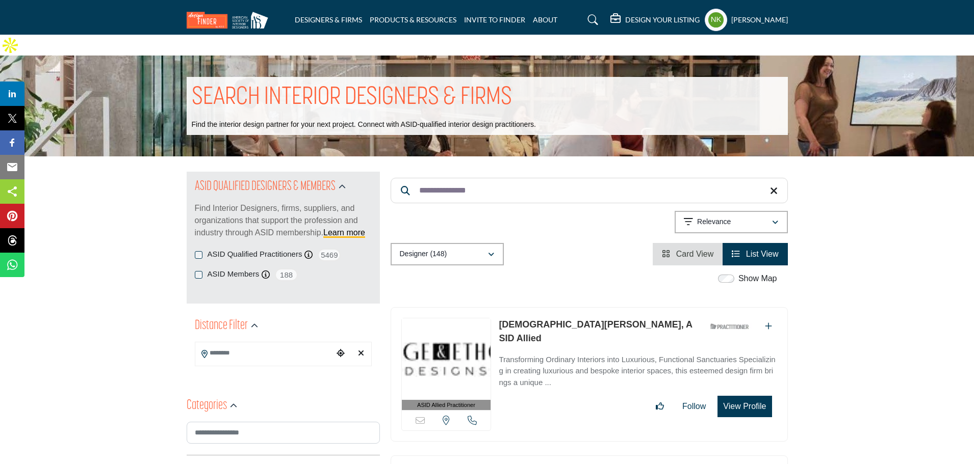
click at [542, 320] on link "Kristen Proctor, ASID Allied" at bounding box center [596, 332] width 194 height 24
drag, startPoint x: 457, startPoint y: 175, endPoint x: 273, endPoint y: 149, distance: 185.9
paste input "**********"
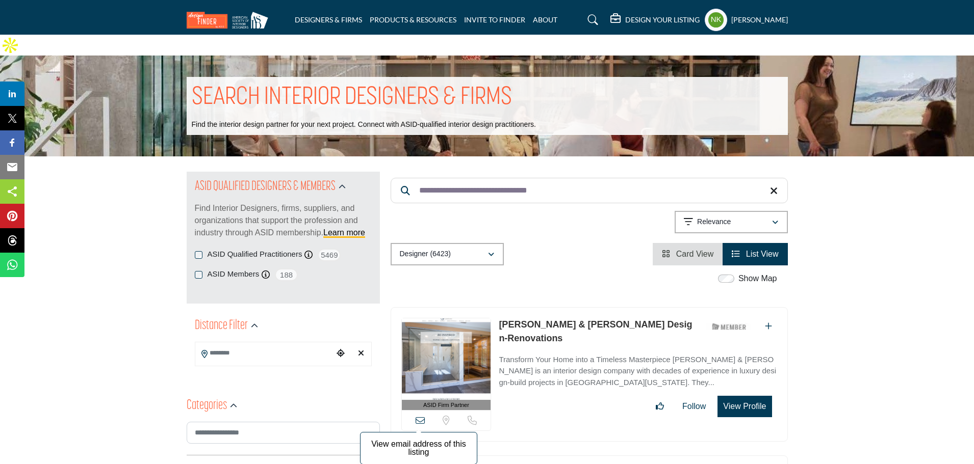
click at [420, 416] on icon at bounding box center [419, 420] width 9 height 9
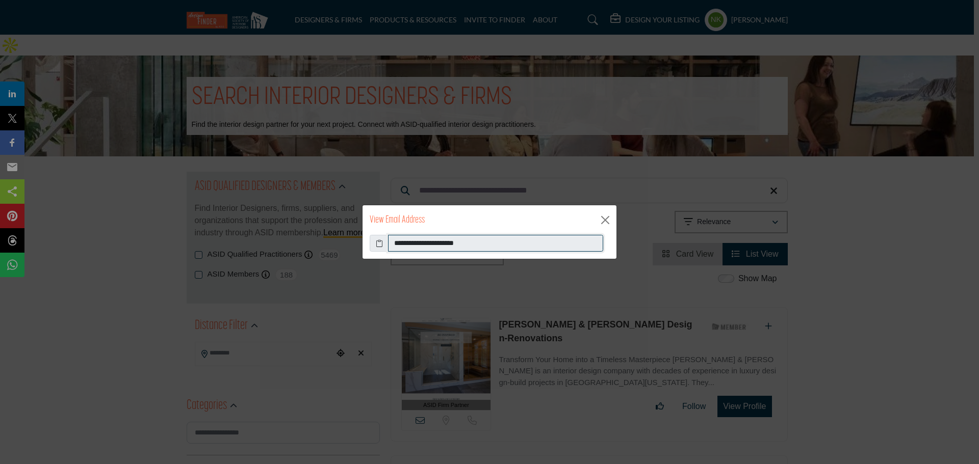
drag, startPoint x: 521, startPoint y: 247, endPoint x: 159, endPoint y: 250, distance: 362.0
click at [159, 250] on div "**********" at bounding box center [489, 232] width 979 height 464
click at [603, 220] on button "Close" at bounding box center [604, 220] width 15 height 15
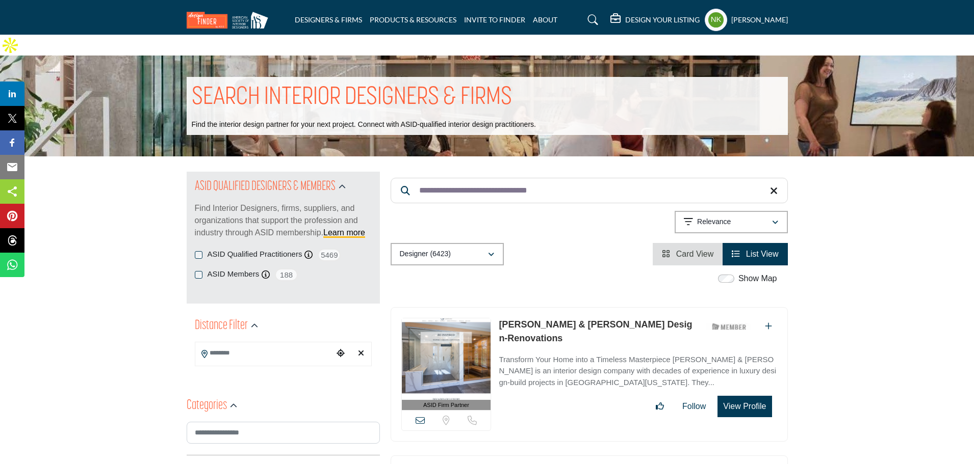
click at [608, 320] on link "Payne & Tompkins Design-Renovations" at bounding box center [595, 332] width 193 height 24
click at [557, 178] on input "**********" at bounding box center [588, 190] width 397 height 25
paste input "Search Keyword"
type input "**********"
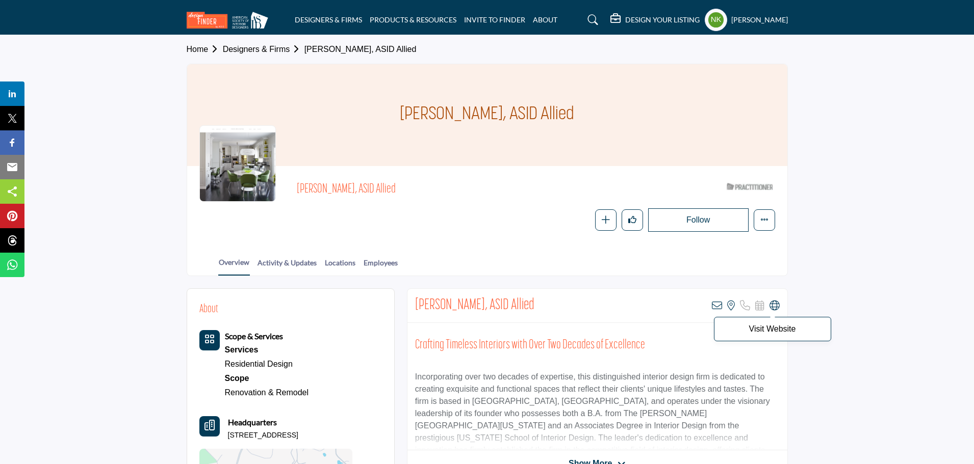
click at [776, 307] on icon at bounding box center [774, 306] width 10 height 10
click at [716, 305] on icon at bounding box center [717, 306] width 10 height 10
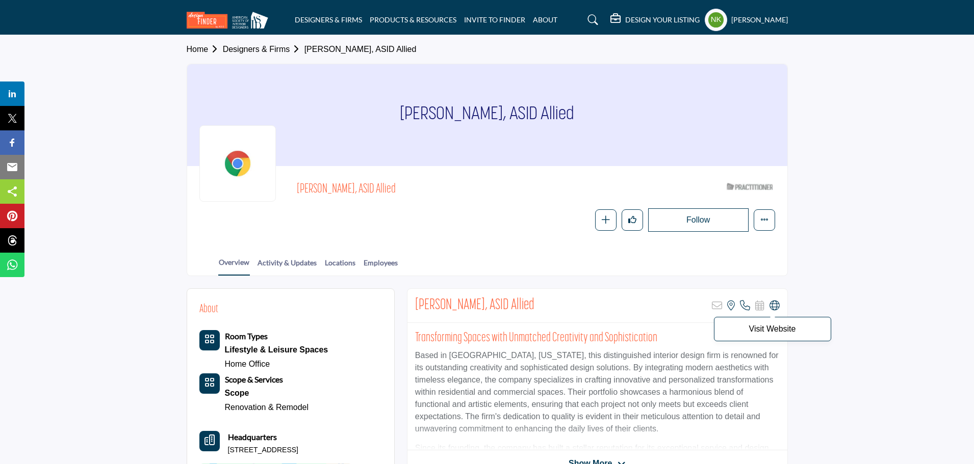
click at [775, 304] on icon at bounding box center [774, 306] width 10 height 10
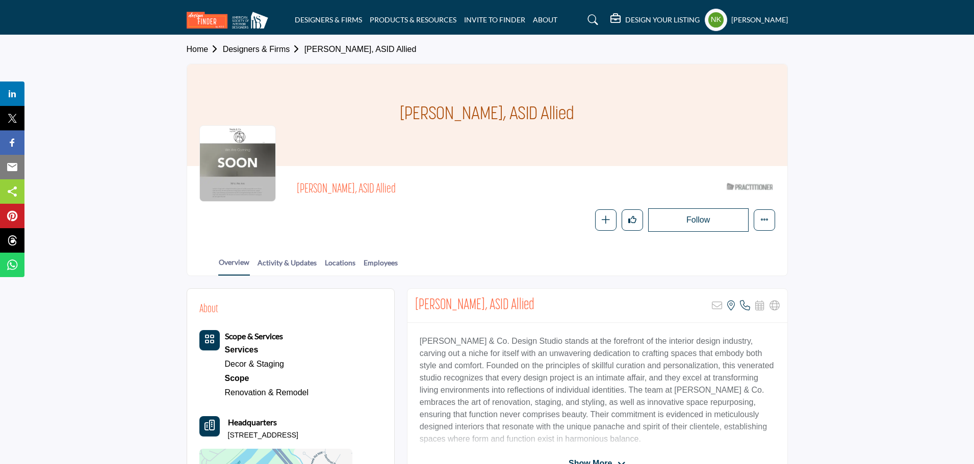
drag, startPoint x: 414, startPoint y: 189, endPoint x: 249, endPoint y: 161, distance: 167.6
click at [249, 178] on div "Stephanie Rowe, ASID Allied ASID Qualified Practitioner who validates work and …" at bounding box center [487, 205] width 576 height 54
copy div "Stephanie Rowe, ASID Allied"
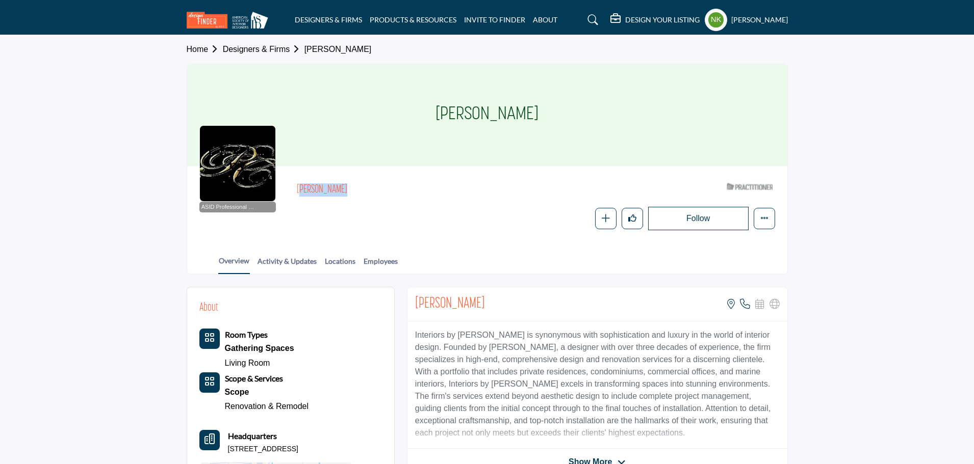
drag, startPoint x: 347, startPoint y: 188, endPoint x: 297, endPoint y: 183, distance: 50.7
click at [282, 183] on div "ASID Professional Practitioner ASID Professional Practitioners have successfull…" at bounding box center [487, 204] width 576 height 52
copy h2 "Patrice Cury"
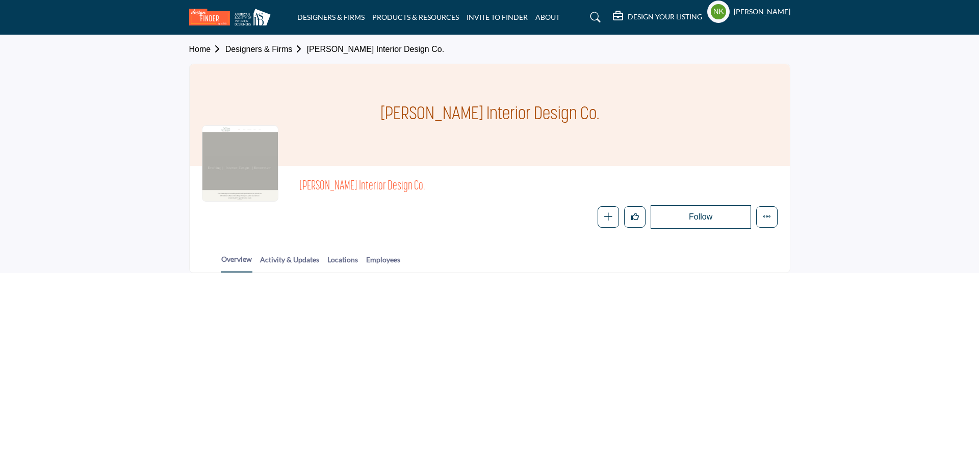
drag, startPoint x: 423, startPoint y: 185, endPoint x: 292, endPoint y: 187, distance: 131.0
click at [292, 187] on div "DeLisa Stringer Interior Design Co. Follow Following Message Recommend Add to M…" at bounding box center [490, 203] width 576 height 50
copy span "DeLisa Stringer Interior Design Co."
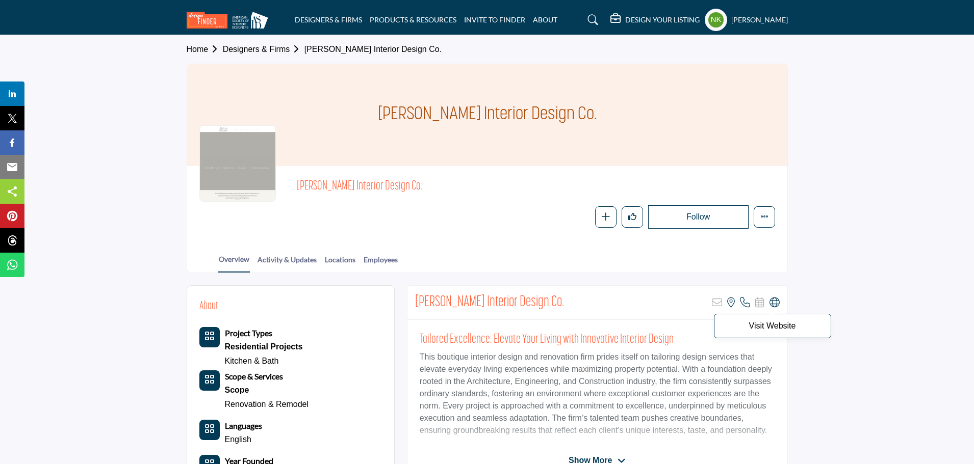
click at [772, 302] on icon at bounding box center [774, 303] width 10 height 10
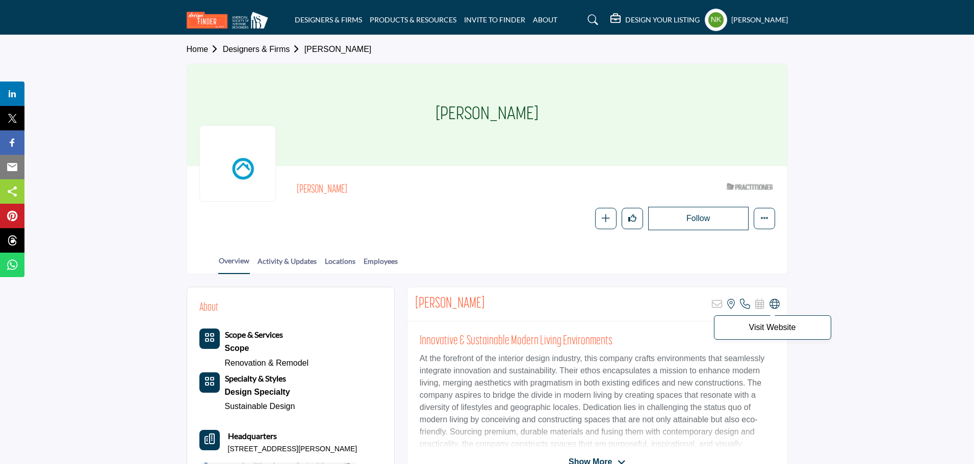
click at [777, 302] on icon at bounding box center [774, 304] width 10 height 10
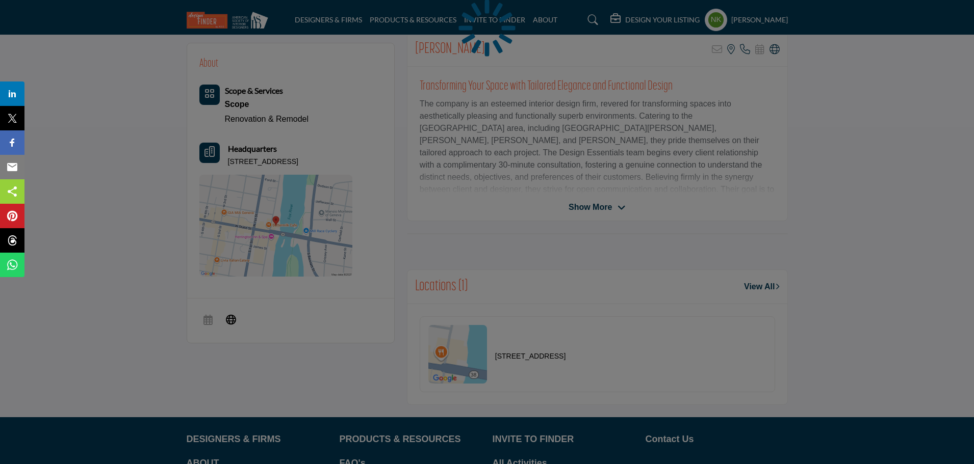
scroll to position [51, 0]
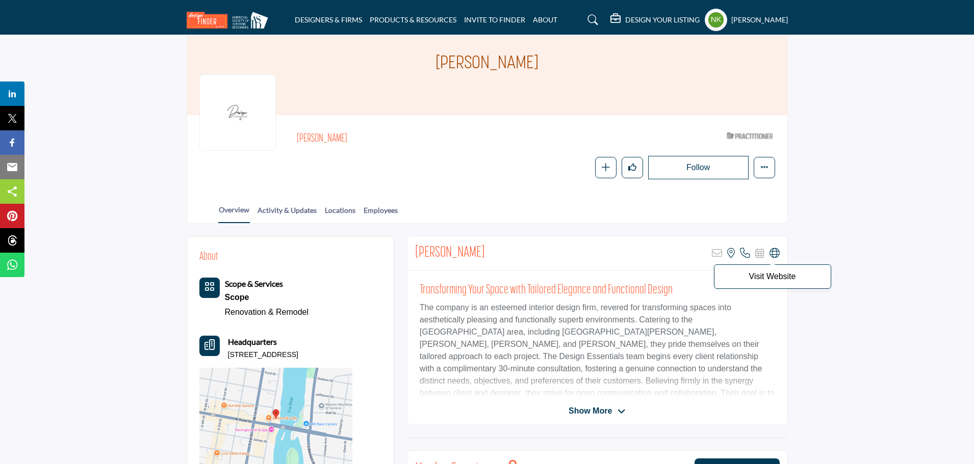
click at [774, 255] on icon at bounding box center [774, 253] width 10 height 10
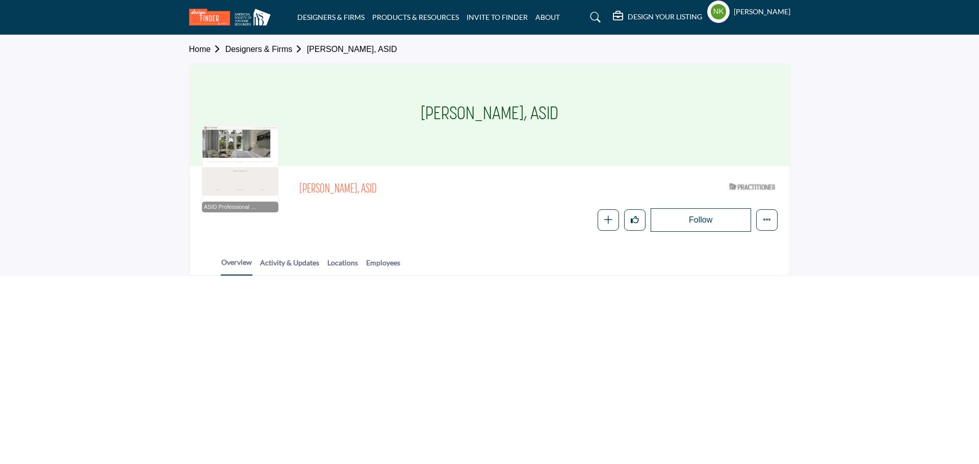
drag, startPoint x: 389, startPoint y: 186, endPoint x: 300, endPoint y: 178, distance: 89.5
click at [300, 178] on div "Lisa Lovetto, ASID ASID Qualified Practitioner who validates work and experienc…" at bounding box center [538, 190] width 478 height 25
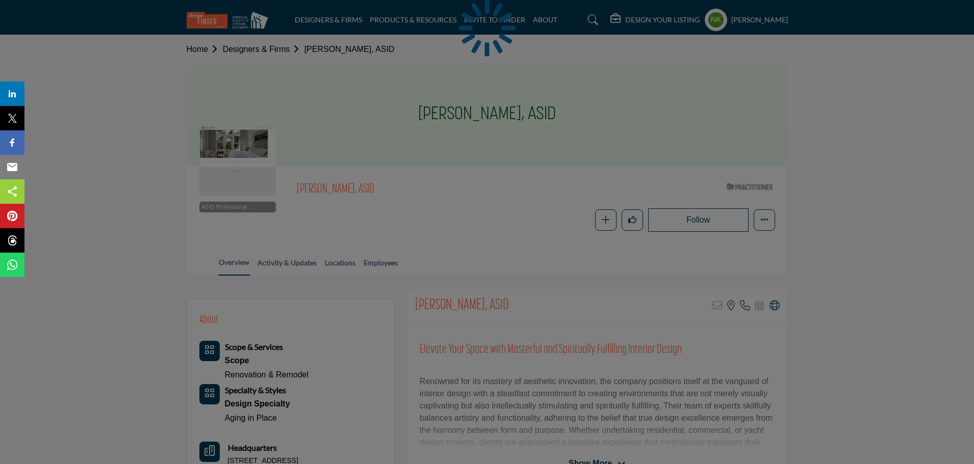
copy span "Lisa Lovetto, ASID"
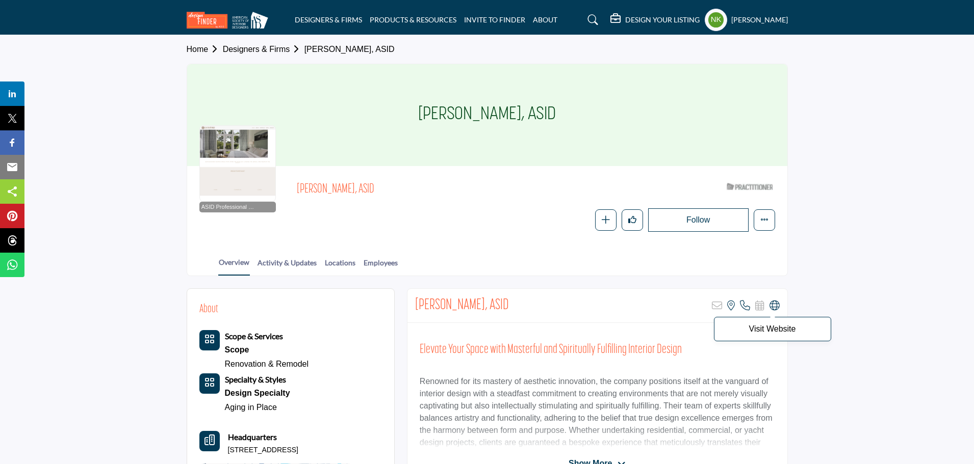
click at [777, 302] on icon at bounding box center [774, 306] width 10 height 10
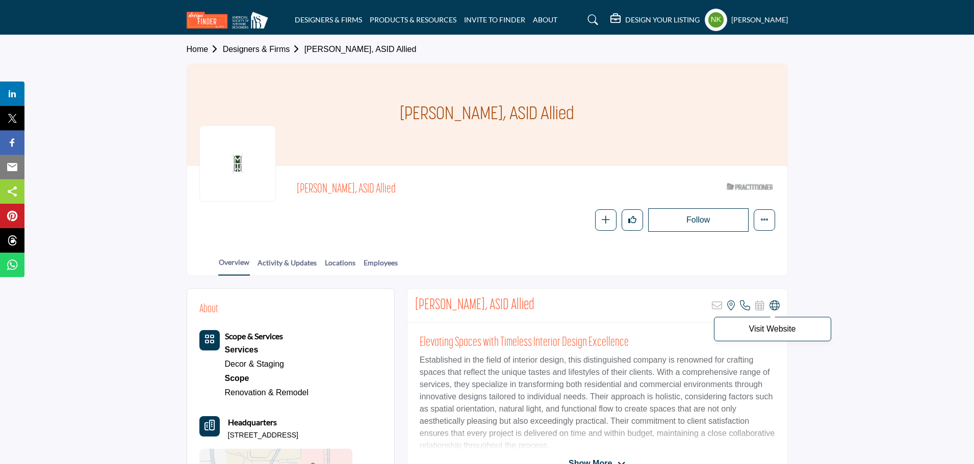
click at [777, 303] on icon at bounding box center [774, 306] width 10 height 10
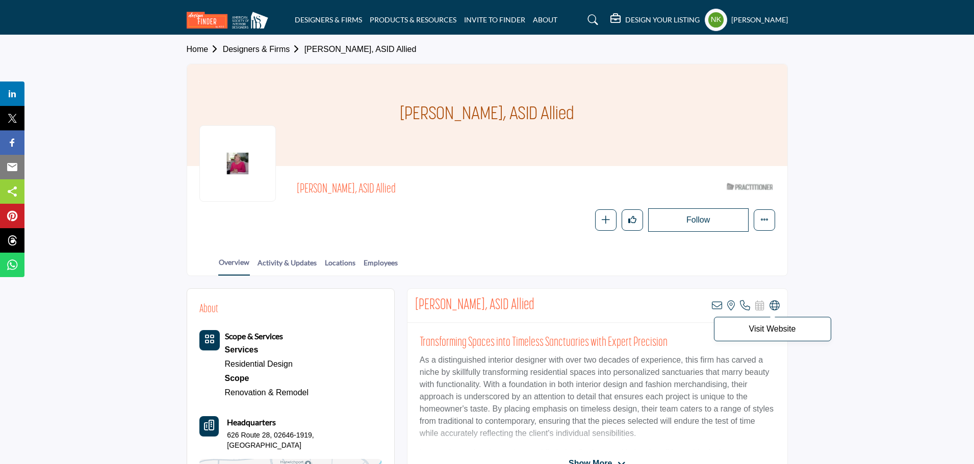
click at [772, 302] on icon at bounding box center [774, 306] width 10 height 10
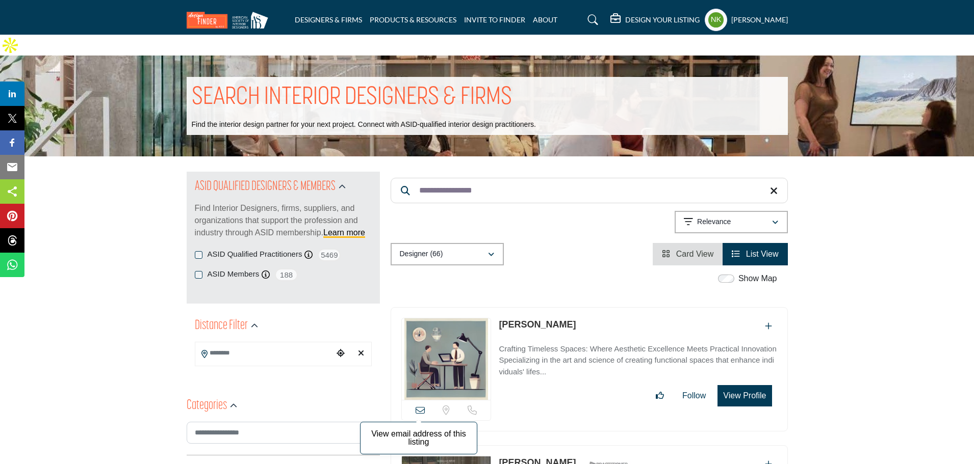
click at [417, 406] on icon at bounding box center [419, 410] width 9 height 9
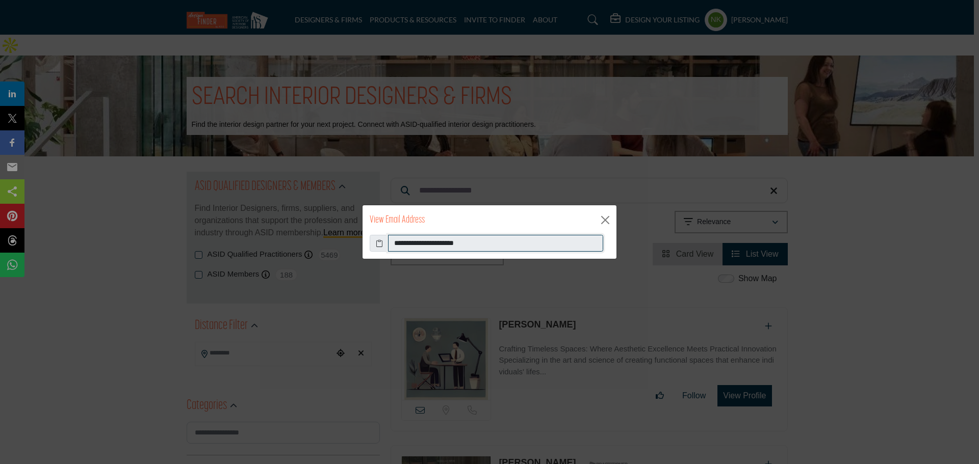
drag, startPoint x: 331, startPoint y: 239, endPoint x: 243, endPoint y: 248, distance: 89.2
click at [246, 249] on div "**********" at bounding box center [489, 232] width 979 height 464
click at [605, 227] on button "Close" at bounding box center [604, 220] width 15 height 15
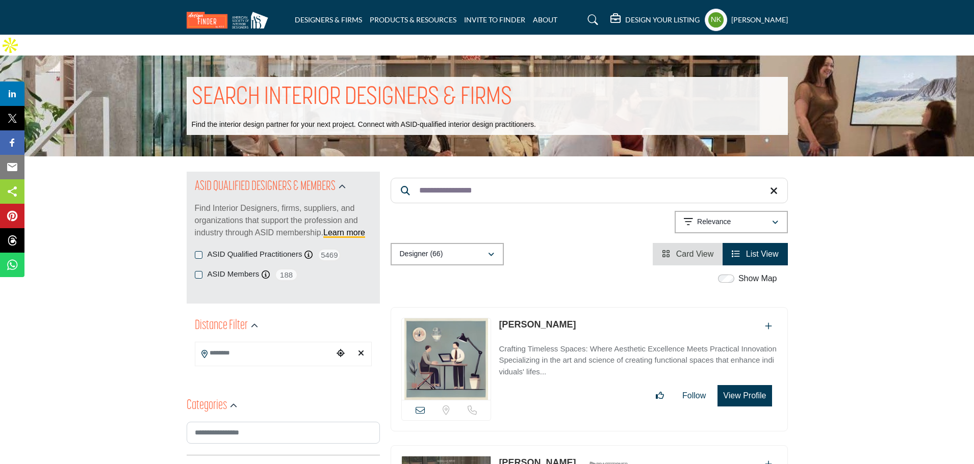
drag, startPoint x: 504, startPoint y: 171, endPoint x: 193, endPoint y: 164, distance: 310.5
paste input "Search Keyword"
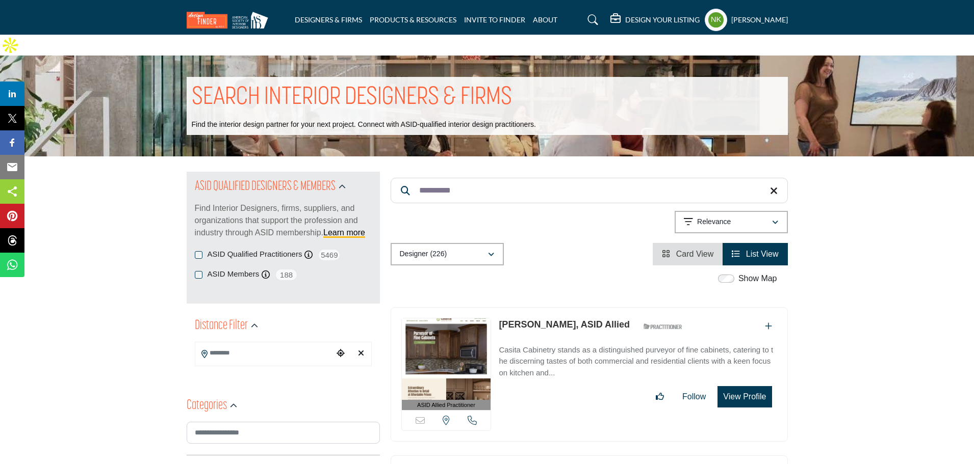
click at [525, 320] on link "Jared Hood, ASID Allied" at bounding box center [564, 325] width 131 height 10
drag, startPoint x: 479, startPoint y: 166, endPoint x: 282, endPoint y: 137, distance: 199.4
paste input "*****"
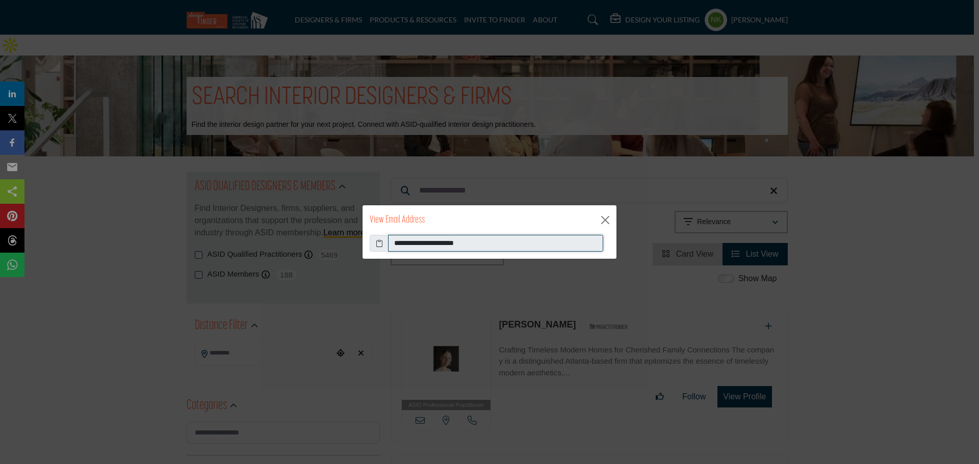
drag, startPoint x: 511, startPoint y: 247, endPoint x: 110, endPoint y: 211, distance: 402.8
click at [110, 211] on div "**********" at bounding box center [489, 232] width 979 height 464
click at [599, 223] on button "Close" at bounding box center [604, 220] width 15 height 15
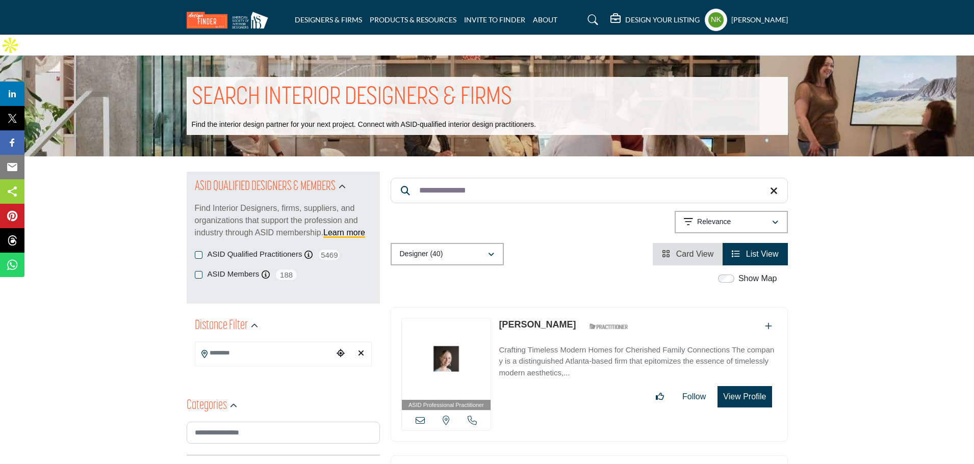
click at [555, 320] on link "Rebecca Vocaire" at bounding box center [537, 325] width 77 height 10
drag, startPoint x: 495, startPoint y: 162, endPoint x: 208, endPoint y: 198, distance: 289.3
paste input "Search Keyword"
type input "**********"
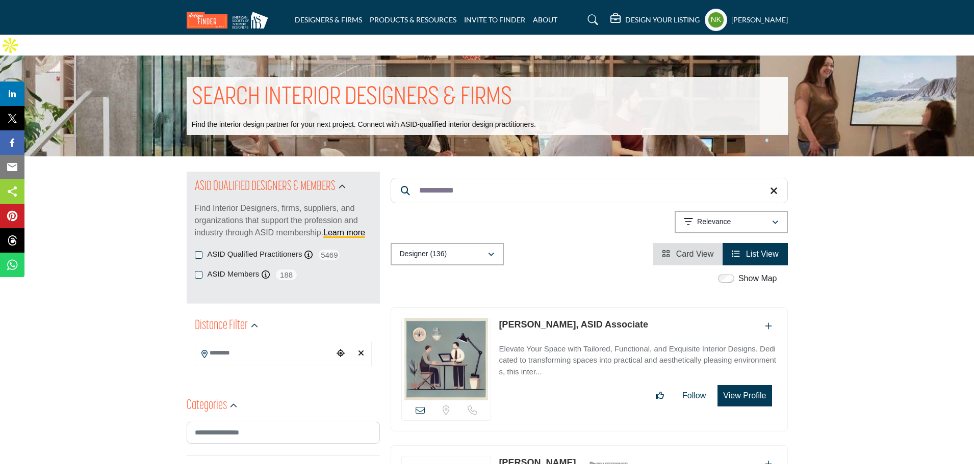
click at [527, 320] on link "[PERSON_NAME], ASID Associate" at bounding box center [573, 325] width 149 height 10
